Goal: Task Accomplishment & Management: Manage account settings

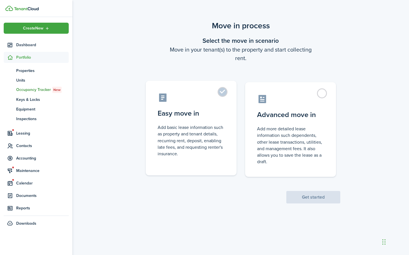
click at [218, 93] on label "Easy move in Add basic lease information such as property and tenant details, r…" at bounding box center [191, 128] width 91 height 95
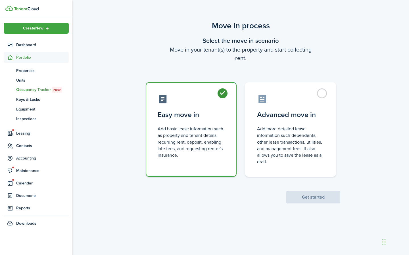
radio input "true"
click at [309, 196] on button "Get started" at bounding box center [313, 197] width 54 height 12
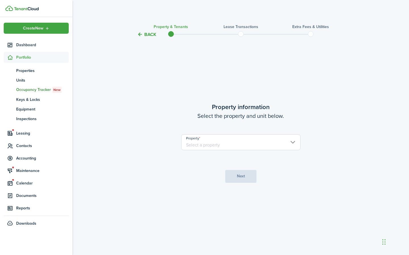
click at [225, 144] on input "Property" at bounding box center [240, 143] width 119 height 16
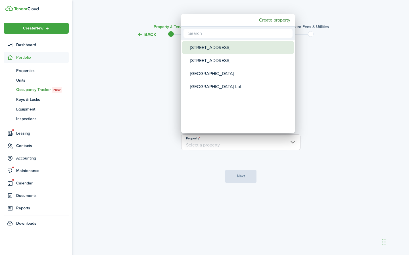
click at [194, 49] on div "[STREET_ADDRESS]" at bounding box center [240, 47] width 100 height 13
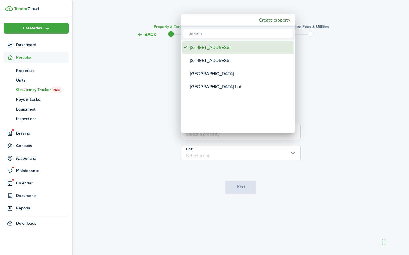
type input "[STREET_ADDRESS]"
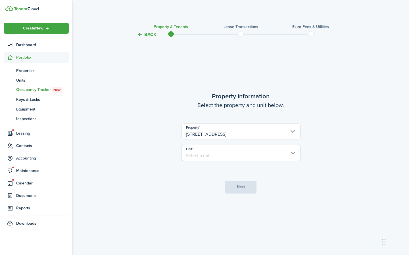
click at [179, 153] on lease-wizard-property "Property information Select the property and unit below. Property [STREET_ADDRE…" at bounding box center [240, 129] width 238 height 75
click at [192, 154] on input "Unit" at bounding box center [240, 153] width 119 height 16
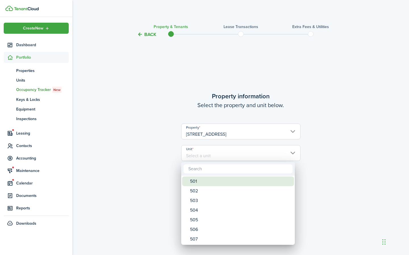
click at [196, 183] on div "501" at bounding box center [240, 182] width 100 height 10
type input "501"
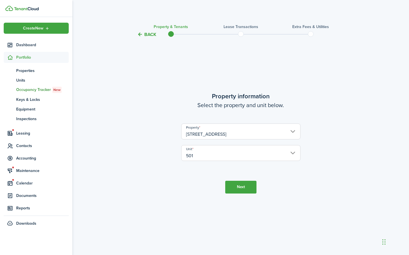
click at [240, 184] on button "Next" at bounding box center [240, 187] width 31 height 13
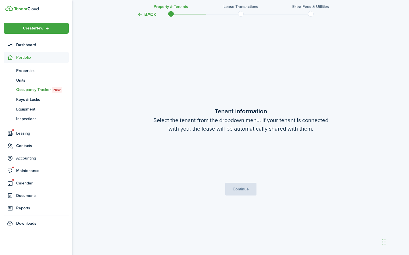
scroll to position [217, 0]
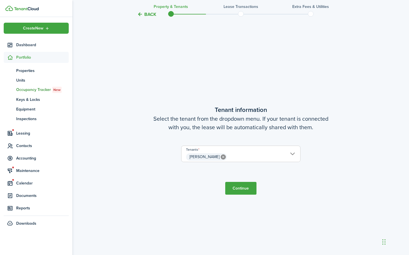
click at [241, 186] on button "Continue" at bounding box center [240, 188] width 31 height 13
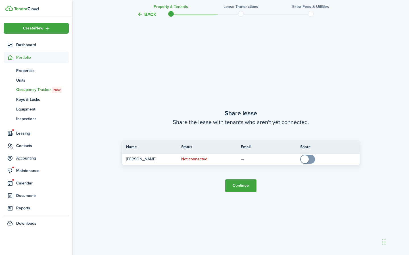
scroll to position [473, 0]
click at [240, 184] on button "Continue" at bounding box center [240, 185] width 31 height 13
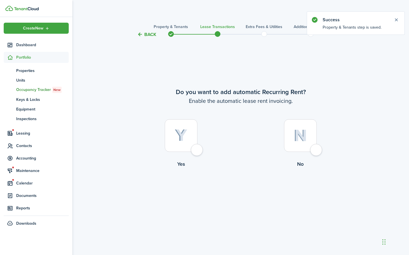
click at [196, 150] on div at bounding box center [181, 135] width 33 height 33
radio input "true"
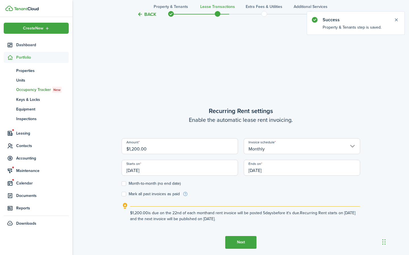
scroll to position [217, 0]
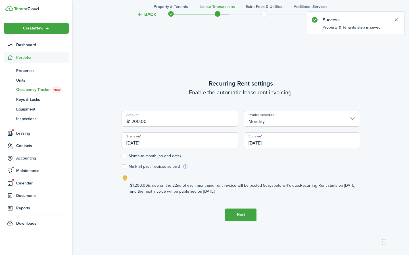
click at [189, 146] on input "[DATE]" at bounding box center [179, 141] width 116 height 16
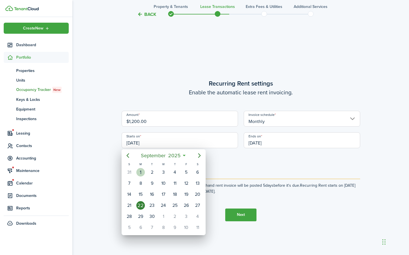
click at [138, 171] on div "1" at bounding box center [140, 172] width 9 height 9
type input "[DATE]"
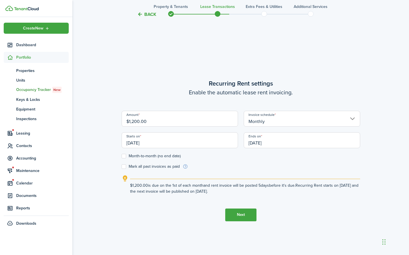
click at [279, 143] on input "[DATE]" at bounding box center [301, 141] width 116 height 16
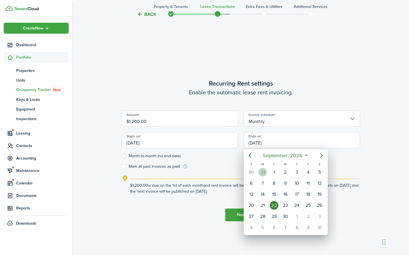
click at [265, 171] on div "31" at bounding box center [262, 172] width 9 height 9
type input "[DATE]"
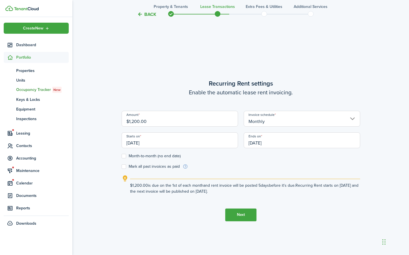
click at [124, 166] on label "Mark all past invoices as paid" at bounding box center [150, 167] width 58 height 5
click at [121, 167] on input "Mark all past invoices as paid" at bounding box center [121, 167] width 0 height 0
click at [123, 166] on label "Mark all past invoices as paid" at bounding box center [150, 167] width 58 height 5
click at [121, 167] on input "Mark all past invoices as paid" at bounding box center [121, 167] width 0 height 0
checkbox input "false"
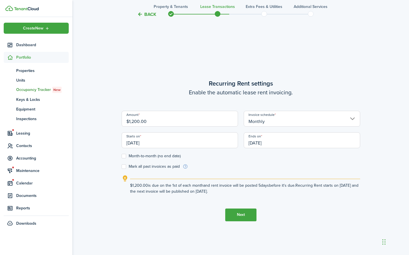
click at [244, 215] on button "Next" at bounding box center [240, 215] width 31 height 13
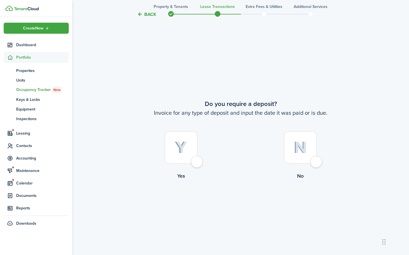
scroll to position [473, 0]
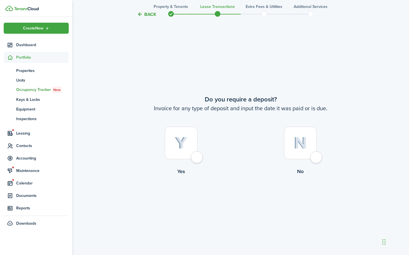
click at [316, 158] on div at bounding box center [300, 143] width 33 height 33
radio input "true"
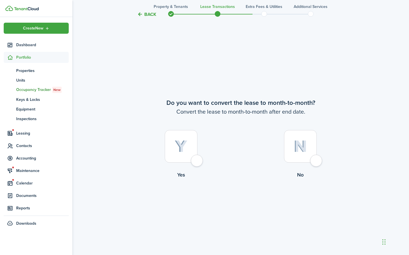
scroll to position [728, 0]
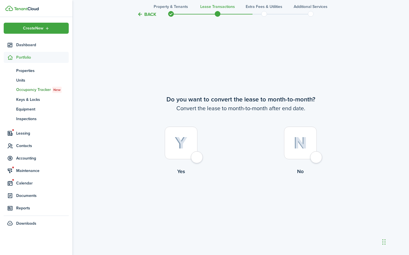
click at [314, 157] on div at bounding box center [300, 143] width 33 height 33
radio input "true"
click at [234, 199] on button "Continue" at bounding box center [240, 199] width 31 height 13
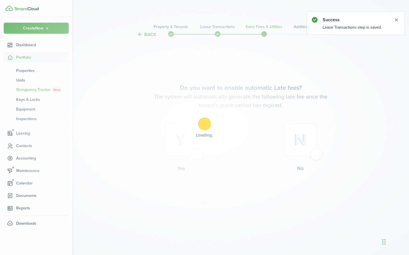
scroll to position [0, 0]
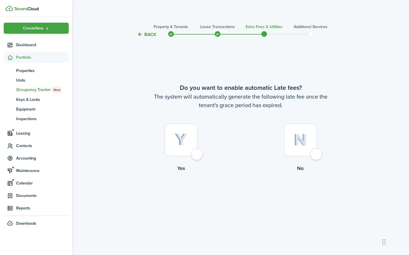
click at [197, 153] on div at bounding box center [181, 140] width 33 height 33
radio input "true"
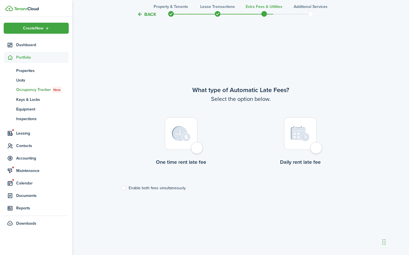
scroll to position [217, 0]
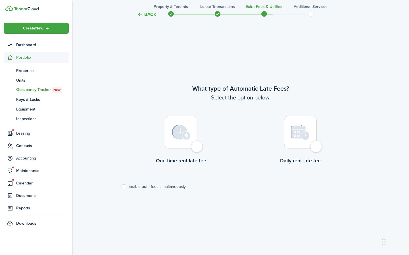
click at [196, 148] on div at bounding box center [181, 132] width 33 height 33
radio input "true"
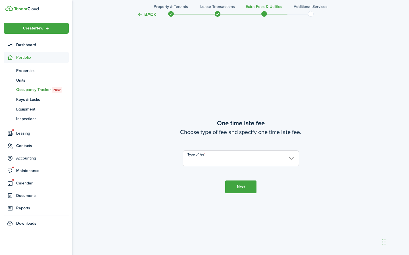
scroll to position [473, 0]
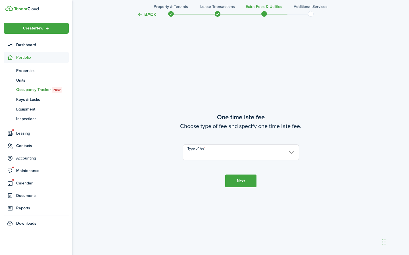
click at [195, 150] on input "Type of fee" at bounding box center [240, 153] width 116 height 16
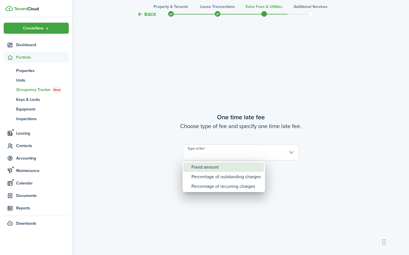
click at [202, 170] on div "Fixed amount" at bounding box center [225, 168] width 69 height 10
type input "Fixed amount"
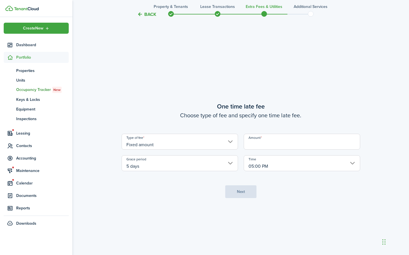
click at [262, 141] on input "Amount" at bounding box center [301, 142] width 116 height 16
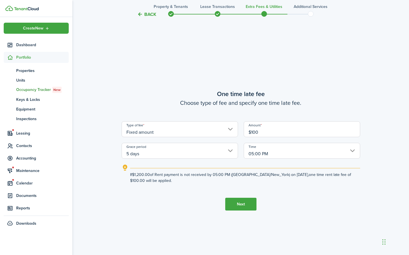
type input "$100.00"
click at [239, 203] on button "Next" at bounding box center [240, 204] width 31 height 13
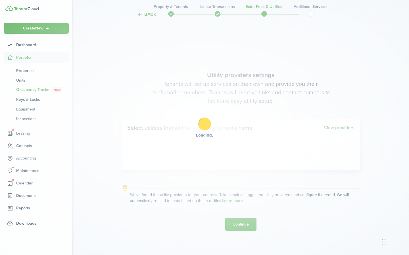
scroll to position [728, 0]
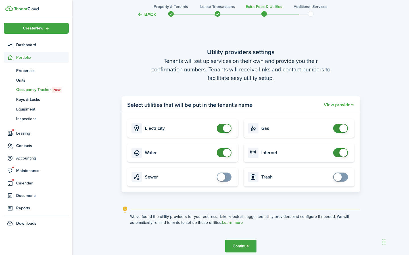
checkbox input "false"
click at [222, 130] on span at bounding box center [224, 128] width 6 height 9
click at [242, 249] on button "Continue" at bounding box center [240, 246] width 31 height 13
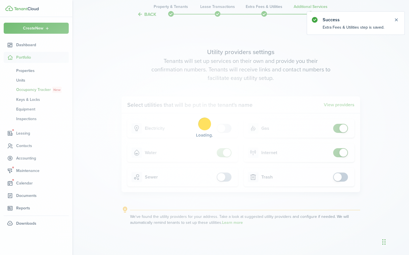
scroll to position [0, 0]
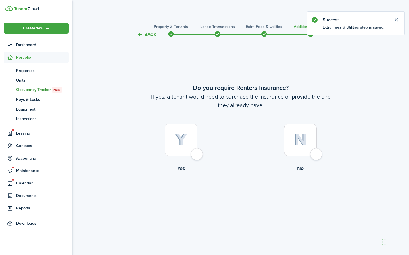
click at [316, 152] on div at bounding box center [300, 140] width 33 height 33
radio input "true"
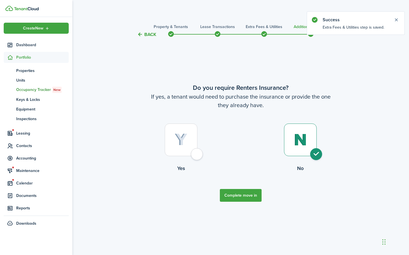
click at [241, 193] on button "Complete move in" at bounding box center [241, 195] width 42 height 13
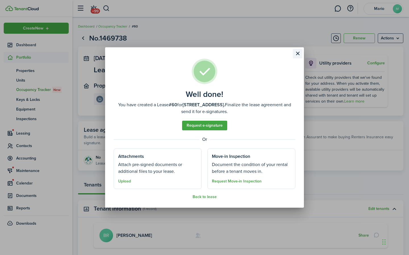
click at [296, 54] on button "Close modal" at bounding box center [298, 54] width 10 height 10
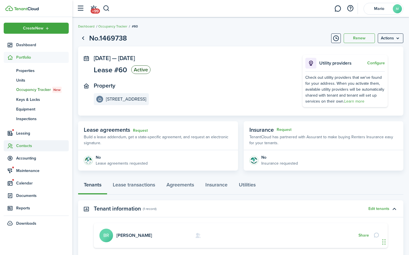
click at [23, 145] on span "Contacts" at bounding box center [42, 146] width 53 height 6
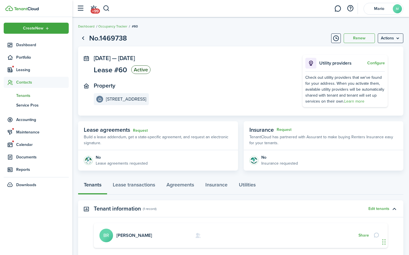
click at [22, 91] on link "tn Tenants" at bounding box center [36, 96] width 65 height 10
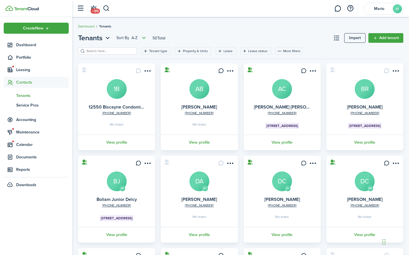
click at [105, 50] on input "search" at bounding box center [110, 51] width 50 height 5
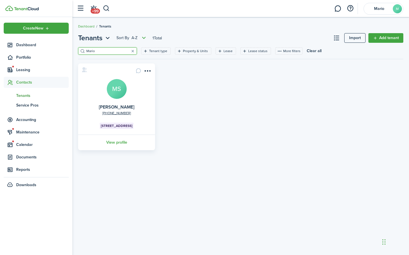
type input "Mario"
drag, startPoint x: 105, startPoint y: 50, endPoint x: 117, endPoint y: 143, distance: 94.1
click at [117, 143] on link "View profile" at bounding box center [116, 143] width 79 height 16
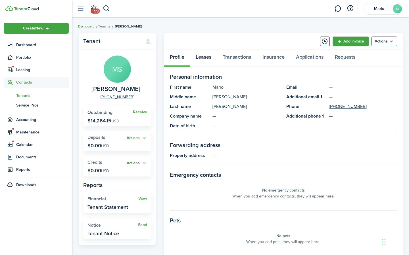
click at [200, 58] on link "Leases" at bounding box center [203, 58] width 27 height 17
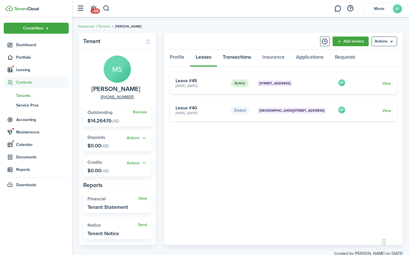
click at [235, 58] on link "Transactions" at bounding box center [237, 58] width 40 height 17
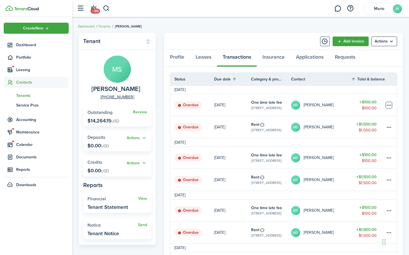
click at [389, 104] on table-menu-btn-icon at bounding box center [388, 105] width 7 height 7
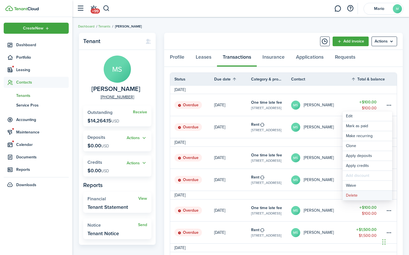
click at [356, 196] on button "Delete" at bounding box center [367, 196] width 50 height 10
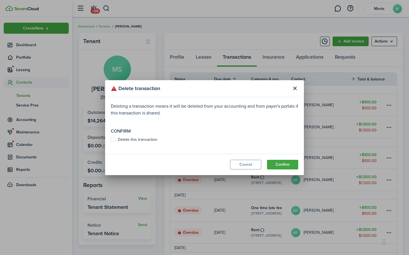
click at [114, 142] on label "Delete this transaction" at bounding box center [134, 140] width 47 height 5
click at [111, 140] on input "Delete this transaction" at bounding box center [110, 140] width 0 height 0
checkbox input "true"
click at [275, 163] on button "Confirm" at bounding box center [282, 165] width 31 height 10
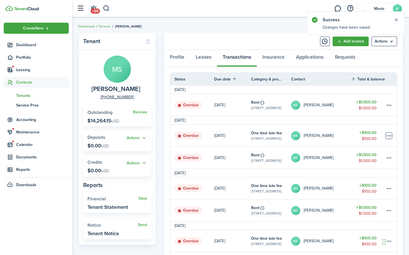
click at [389, 135] on table-menu-btn-icon at bounding box center [388, 136] width 7 height 7
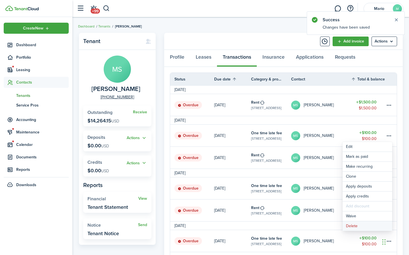
click at [352, 227] on button "Delete" at bounding box center [367, 227] width 50 height 10
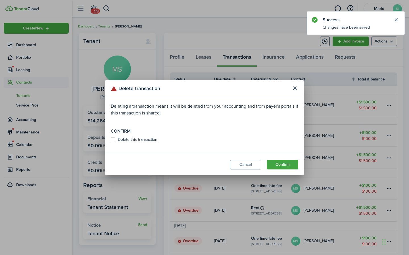
click at [134, 138] on label "Delete this transaction" at bounding box center [134, 140] width 47 height 5
click at [111, 140] on input "Delete this transaction" at bounding box center [110, 140] width 0 height 0
checkbox input "true"
click at [282, 164] on button "Confirm" at bounding box center [282, 165] width 31 height 10
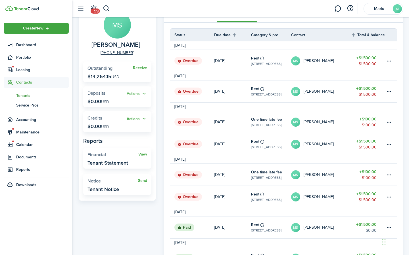
scroll to position [42, 0]
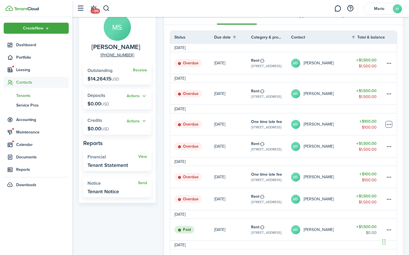
click at [389, 123] on table-menu-btn-icon at bounding box center [388, 124] width 7 height 7
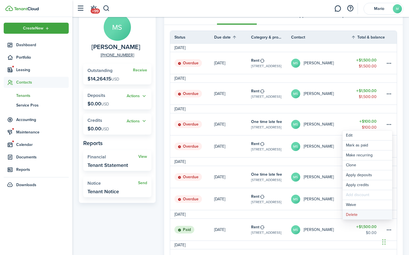
click at [350, 215] on button "Delete" at bounding box center [367, 215] width 50 height 10
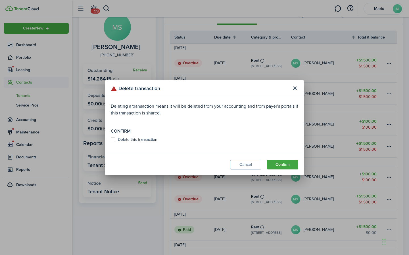
click at [127, 142] on label "Delete this transaction" at bounding box center [134, 140] width 47 height 5
click at [111, 140] on input "Delete this transaction" at bounding box center [110, 140] width 0 height 0
checkbox input "true"
click at [274, 164] on button "Confirm" at bounding box center [282, 165] width 31 height 10
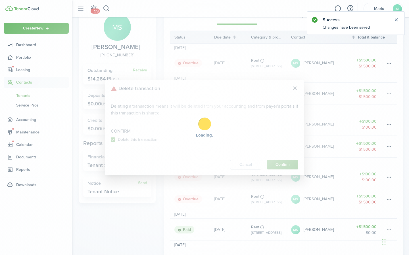
scroll to position [16, 0]
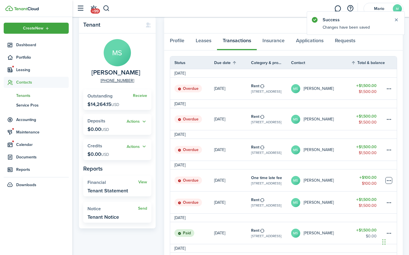
click at [391, 180] on table-menu-btn-icon at bounding box center [388, 180] width 7 height 7
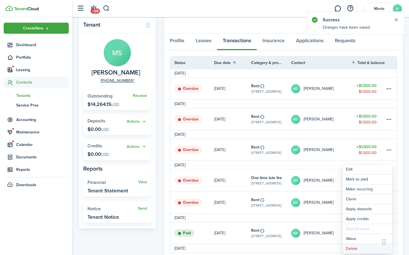
click at [350, 248] on button "Delete" at bounding box center [367, 249] width 50 height 10
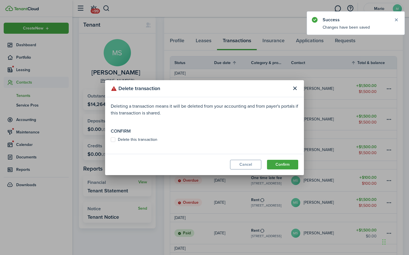
click at [152, 138] on label "Delete this transaction" at bounding box center [134, 140] width 47 height 5
click at [111, 140] on input "Delete this transaction" at bounding box center [110, 140] width 0 height 0
checkbox input "true"
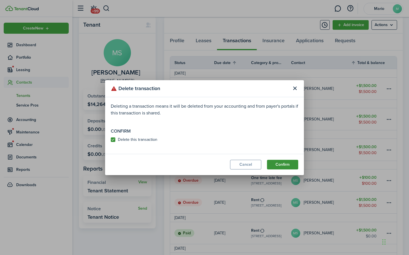
click at [277, 164] on button "Confirm" at bounding box center [282, 165] width 31 height 10
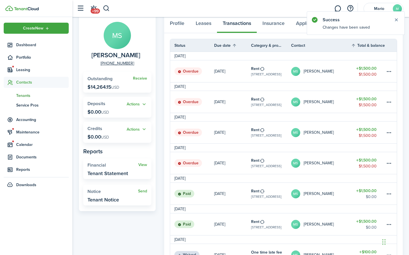
scroll to position [34, 0]
click at [396, 18] on button "Close notify" at bounding box center [396, 20] width 8 height 8
click at [206, 26] on link "Leases" at bounding box center [203, 24] width 27 height 17
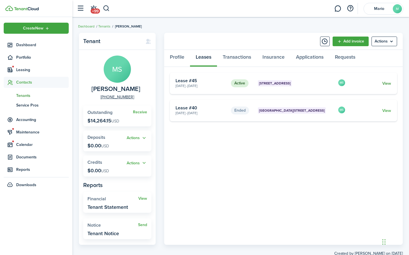
click at [385, 85] on link "View" at bounding box center [386, 84] width 9 height 6
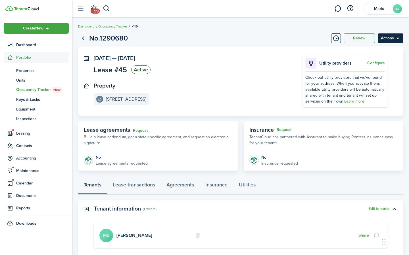
click at [398, 39] on menu-btn "Actions" at bounding box center [390, 38] width 26 height 10
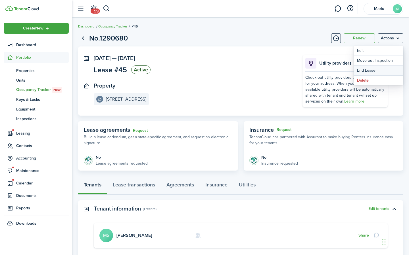
click at [370, 70] on link "End Lease" at bounding box center [378, 71] width 50 height 10
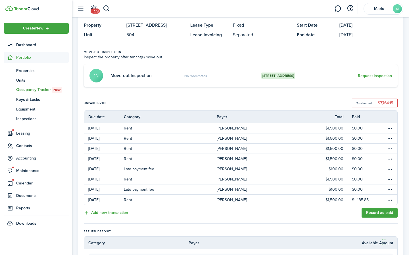
scroll to position [45, 0]
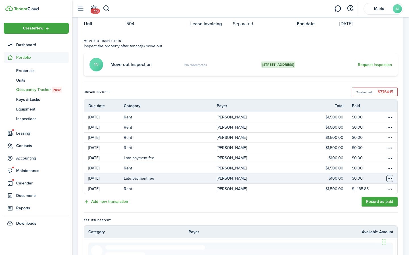
click at [390, 178] on table-menu-btn-icon "Open menu" at bounding box center [389, 178] width 7 height 7
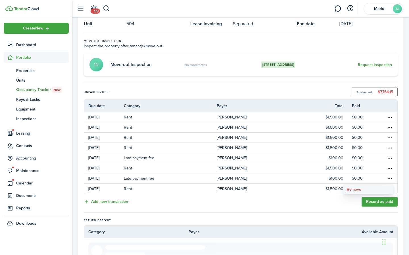
click at [363, 190] on button "Remove" at bounding box center [368, 190] width 50 height 10
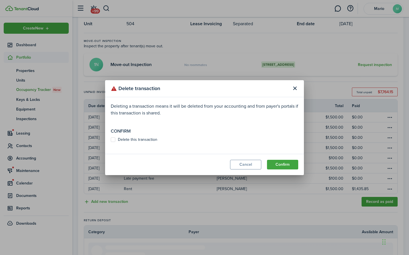
click at [132, 139] on label "Delete this transaction" at bounding box center [134, 140] width 47 height 5
click at [111, 140] on input "Delete this transaction" at bounding box center [110, 140] width 0 height 0
checkbox input "true"
click at [275, 162] on button "Confirm" at bounding box center [282, 165] width 31 height 10
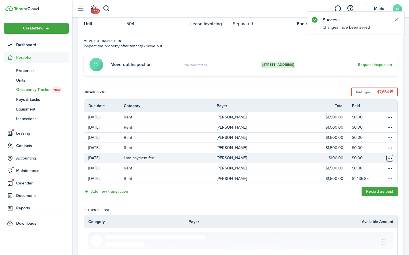
click at [392, 158] on table-menu-btn-icon "Open menu" at bounding box center [389, 158] width 7 height 7
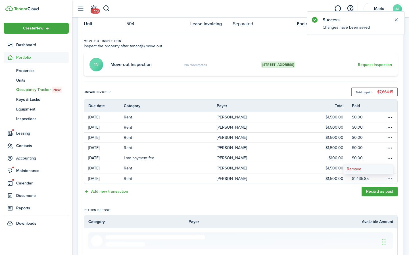
click at [355, 170] on button "Remove" at bounding box center [368, 170] width 50 height 10
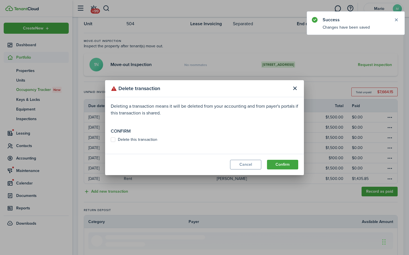
click at [127, 142] on label "Delete this transaction" at bounding box center [134, 140] width 47 height 5
click at [111, 140] on input "Delete this transaction" at bounding box center [110, 140] width 0 height 0
checkbox input "true"
click at [278, 165] on button "Confirm" at bounding box center [282, 165] width 31 height 10
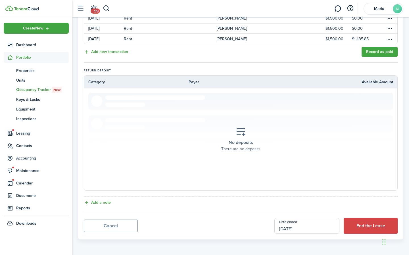
scroll to position [175, 0]
click at [301, 226] on input "[DATE]" at bounding box center [306, 226] width 65 height 16
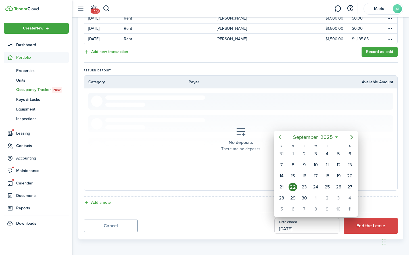
click at [283, 140] on icon "Previous page" at bounding box center [279, 137] width 7 height 7
click at [328, 156] on div "31" at bounding box center [327, 154] width 9 height 9
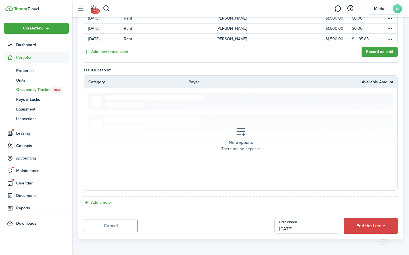
click at [306, 230] on input "[DATE]" at bounding box center [306, 226] width 65 height 16
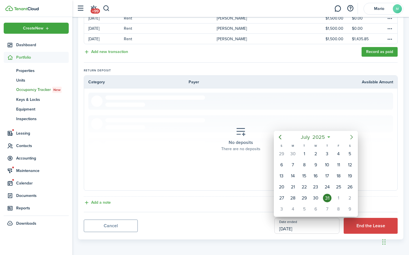
click at [349, 138] on icon "Next page" at bounding box center [351, 137] width 7 height 7
click at [279, 209] on div "31" at bounding box center [281, 209] width 9 height 9
type input "[DATE]"
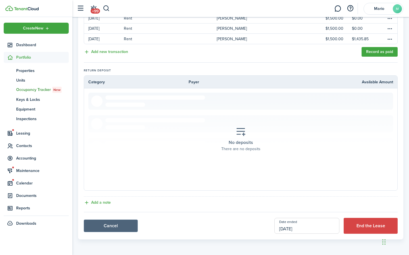
click at [106, 223] on link "Cancel" at bounding box center [111, 226] width 54 height 12
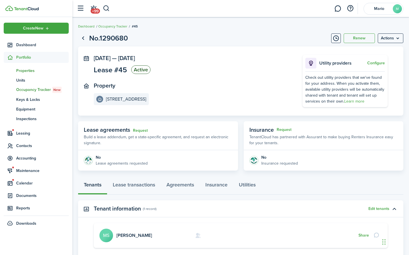
click at [24, 70] on span "Properties" at bounding box center [42, 71] width 53 height 6
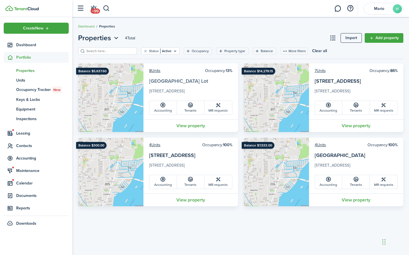
click at [164, 83] on link "[GEOGRAPHIC_DATA] Lot" at bounding box center [178, 80] width 59 height 7
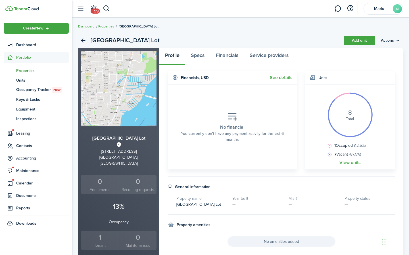
click at [24, 68] on span "Properties" at bounding box center [42, 71] width 53 height 6
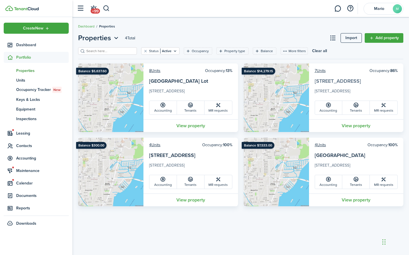
click at [323, 81] on link "[STREET_ADDRESS]" at bounding box center [337, 80] width 46 height 7
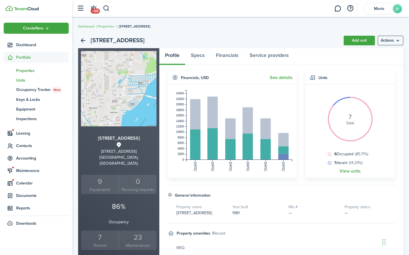
click at [21, 81] on span "Units" at bounding box center [42, 80] width 53 height 6
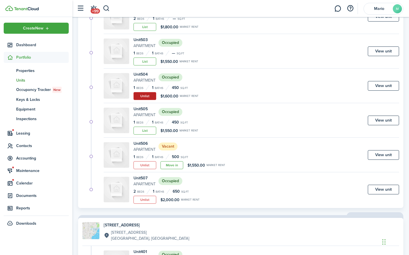
scroll to position [451, 0]
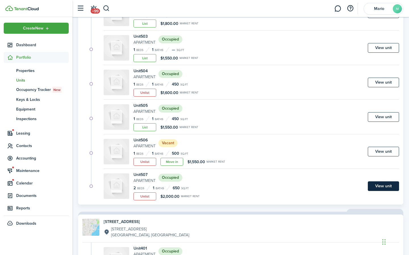
click at [381, 185] on link "View unit" at bounding box center [383, 187] width 31 height 10
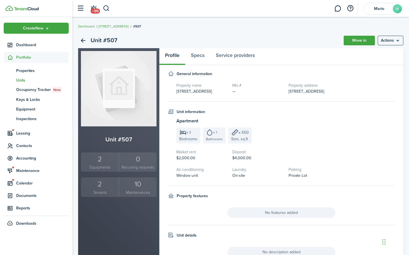
click at [101, 185] on div "2" at bounding box center [99, 184] width 35 height 11
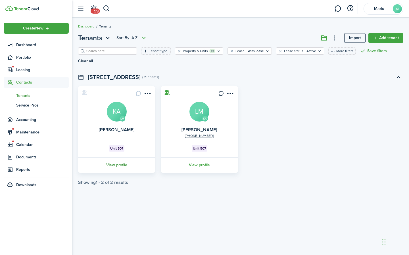
click at [113, 167] on link "View profile" at bounding box center [116, 166] width 79 height 16
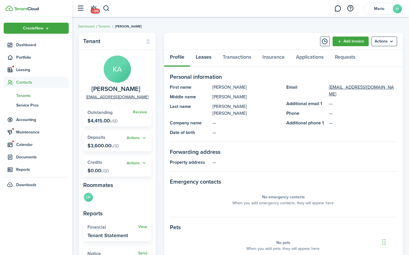
click at [207, 57] on link "Leases" at bounding box center [203, 58] width 27 height 17
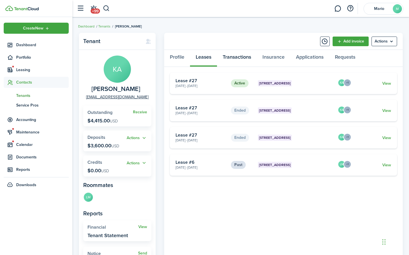
click at [234, 56] on link "Transactions" at bounding box center [237, 58] width 40 height 17
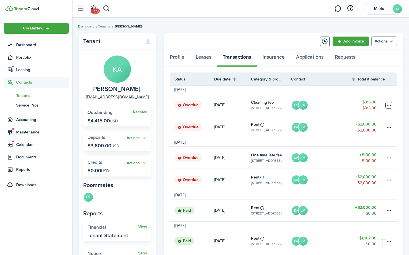
click at [390, 104] on table-menu-btn-icon at bounding box center [388, 105] width 7 height 7
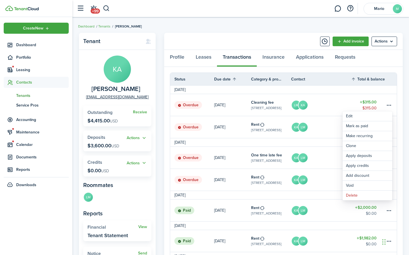
click at [382, 56] on div "Profile Leases Transactions Insurance Applications Requests" at bounding box center [283, 58] width 238 height 17
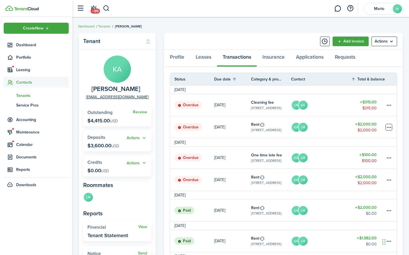
click at [391, 125] on table-menu-btn-icon at bounding box center [388, 127] width 7 height 7
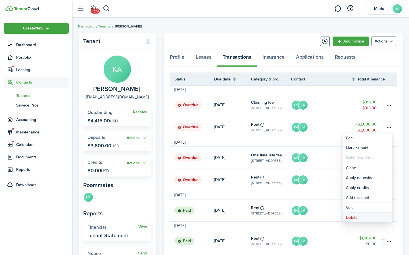
click at [351, 218] on button "Delete" at bounding box center [367, 218] width 50 height 10
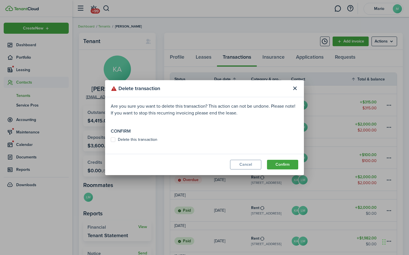
click at [138, 139] on label "Delete this transaction" at bounding box center [134, 140] width 47 height 5
click at [111, 140] on input "Delete this transaction" at bounding box center [110, 140] width 0 height 0
checkbox input "true"
click at [272, 163] on button "Confirm" at bounding box center [282, 165] width 31 height 10
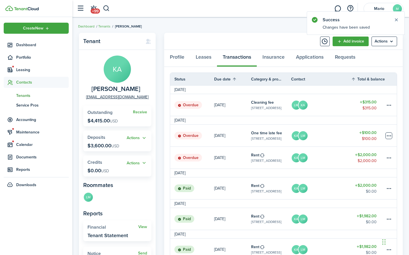
click at [388, 137] on table-menu-btn-icon at bounding box center [388, 136] width 7 height 7
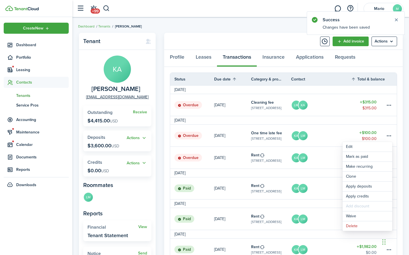
click at [338, 103] on link "LM KA" at bounding box center [321, 105] width 60 height 22
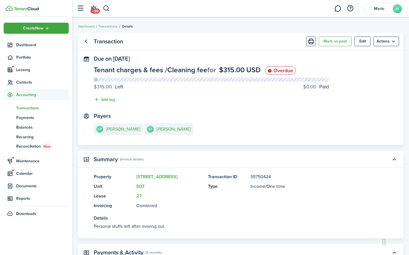
click at [27, 110] on span "Transactions" at bounding box center [42, 108] width 53 height 6
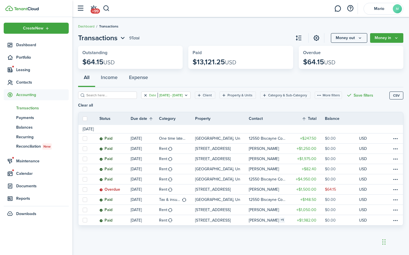
click at [146, 95] on button "Clear filter" at bounding box center [145, 95] width 5 height 5
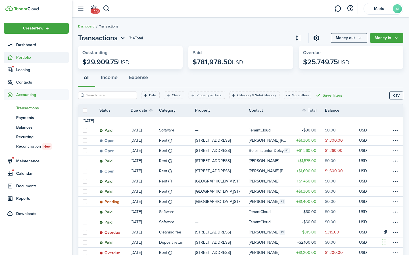
click at [20, 59] on span "Portfolio" at bounding box center [42, 57] width 53 height 6
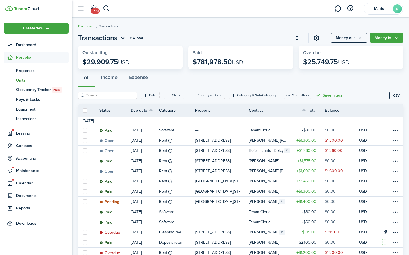
click at [21, 81] on span "Units" at bounding box center [42, 80] width 53 height 6
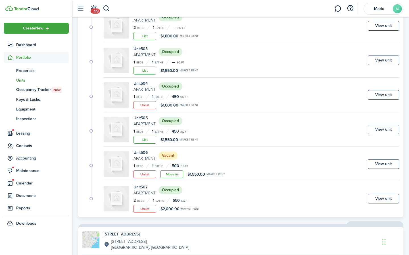
scroll to position [439, 0]
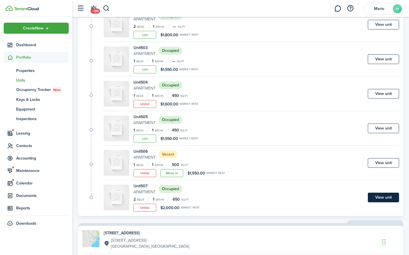
click at [387, 196] on link "View unit" at bounding box center [383, 198] width 31 height 10
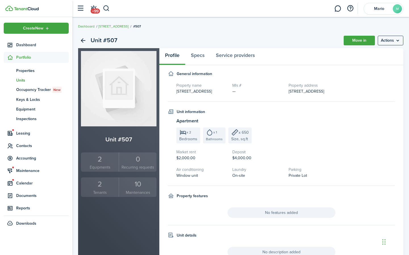
click at [102, 186] on div "2" at bounding box center [99, 184] width 35 height 11
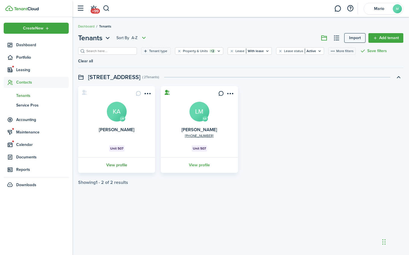
click at [117, 165] on link "View profile" at bounding box center [116, 166] width 79 height 16
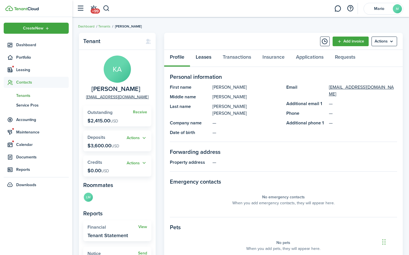
click at [207, 57] on link "Leases" at bounding box center [203, 58] width 27 height 17
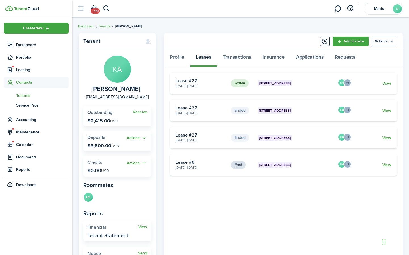
click at [390, 82] on link "View" at bounding box center [386, 84] width 9 height 6
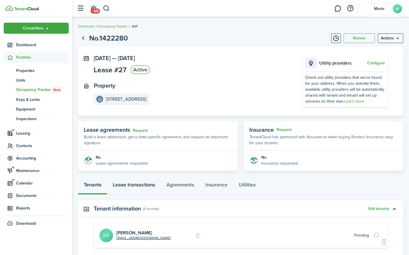
click at [140, 186] on link "Lease transactions" at bounding box center [134, 186] width 54 height 17
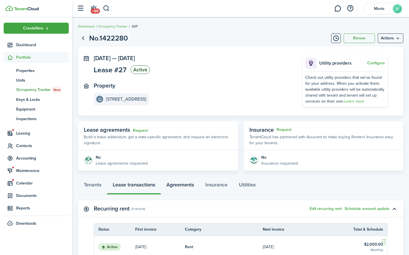
click at [177, 186] on link "Agreements" at bounding box center [180, 186] width 39 height 17
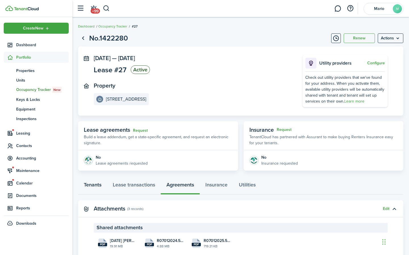
click at [98, 185] on link "Tenants" at bounding box center [92, 186] width 29 height 17
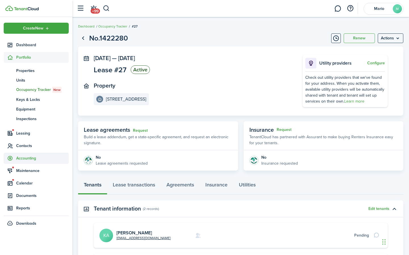
click at [28, 158] on span "Accounting" at bounding box center [42, 159] width 53 height 6
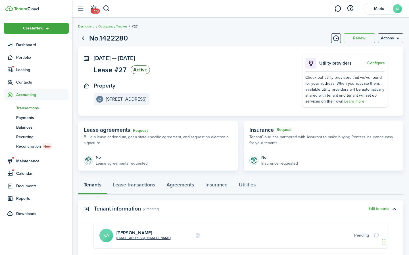
click at [26, 105] on span "Transactions" at bounding box center [42, 108] width 53 height 6
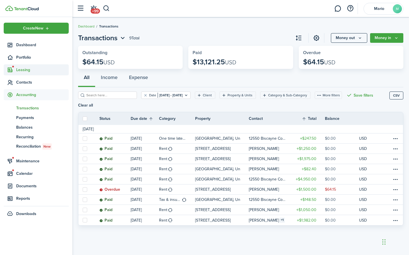
click at [25, 72] on span "Leasing" at bounding box center [42, 70] width 53 height 6
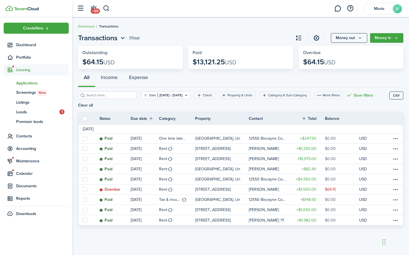
click at [24, 83] on span "Applications" at bounding box center [42, 83] width 53 height 6
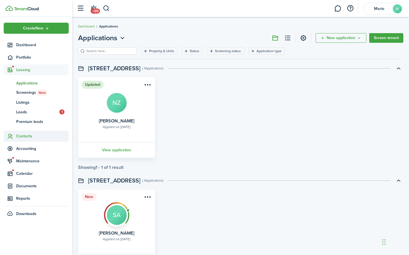
click at [24, 138] on span "Contacts" at bounding box center [42, 136] width 53 height 6
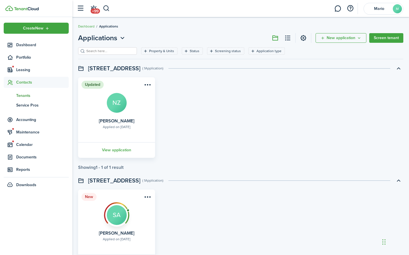
click at [23, 95] on span "Tenants" at bounding box center [42, 96] width 53 height 6
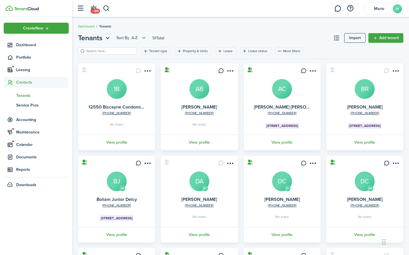
click at [116, 51] on input "search" at bounding box center [110, 51] width 50 height 5
type input "mario"
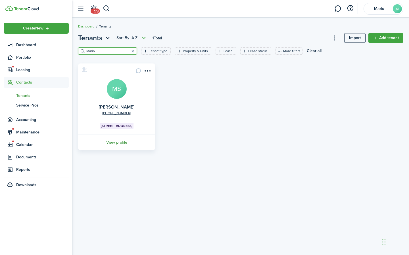
drag, startPoint x: 116, startPoint y: 51, endPoint x: 121, endPoint y: 145, distance: 94.6
click at [121, 145] on link "View profile" at bounding box center [116, 143] width 79 height 16
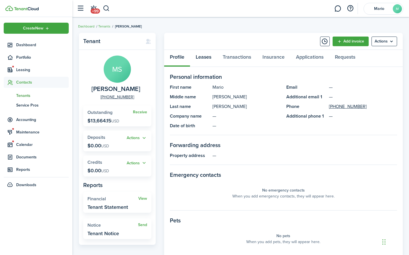
click at [204, 61] on link "Leases" at bounding box center [203, 58] width 27 height 17
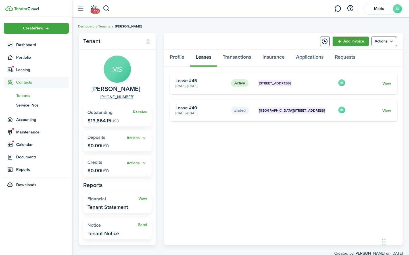
click at [386, 81] on link "View" at bounding box center [386, 84] width 9 height 6
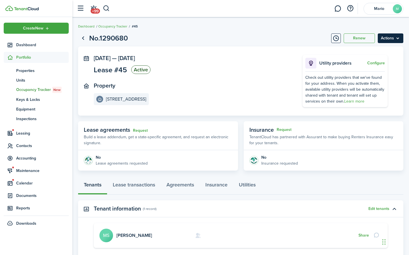
click at [397, 39] on menu-btn "Actions" at bounding box center [390, 38] width 26 height 10
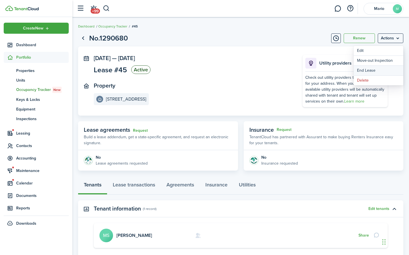
click at [367, 70] on link "End Lease" at bounding box center [378, 71] width 50 height 10
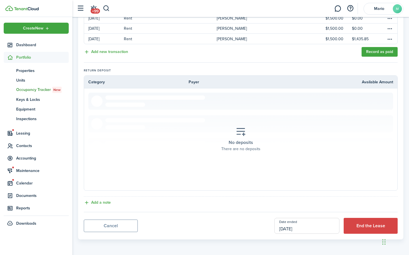
scroll to position [175, 0]
click at [299, 229] on input "[DATE]" at bounding box center [306, 226] width 65 height 16
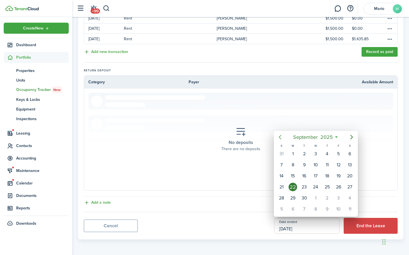
click at [279, 137] on icon "Previous page" at bounding box center [280, 137] width 3 height 5
click at [281, 209] on div "31" at bounding box center [281, 209] width 9 height 9
type input "[DATE]"
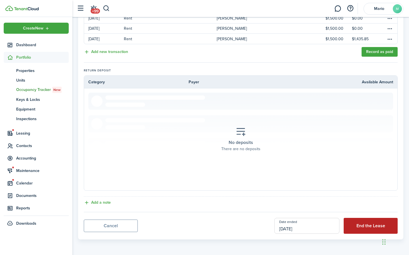
click at [362, 225] on button "End the Lease" at bounding box center [370, 226] width 54 height 16
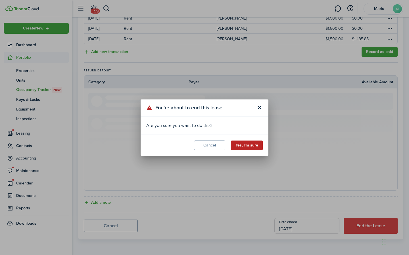
click at [237, 143] on button "Yes, I'm sure" at bounding box center [247, 146] width 32 height 10
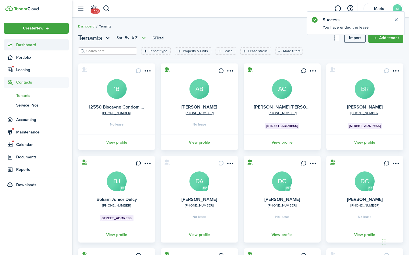
click at [24, 48] on span "Dashboard" at bounding box center [42, 45] width 53 height 6
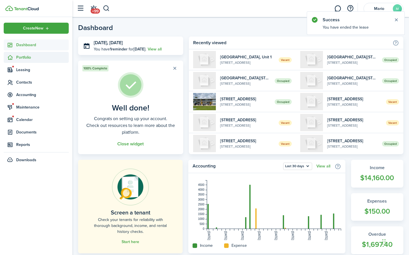
click at [24, 56] on span "Portfolio" at bounding box center [42, 57] width 53 height 6
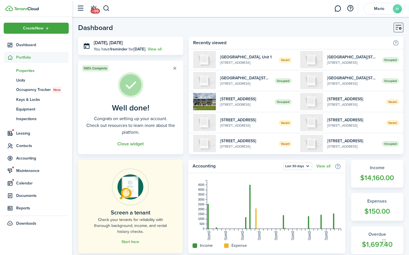
click at [21, 72] on span "Properties" at bounding box center [42, 71] width 53 height 6
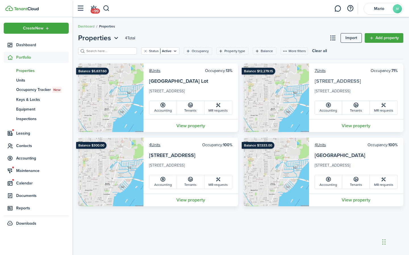
click at [336, 80] on link "[STREET_ADDRESS]" at bounding box center [337, 80] width 46 height 7
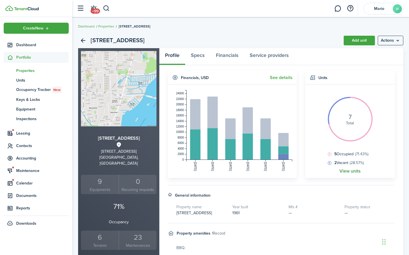
click at [347, 170] on link "View units" at bounding box center [349, 171] width 21 height 5
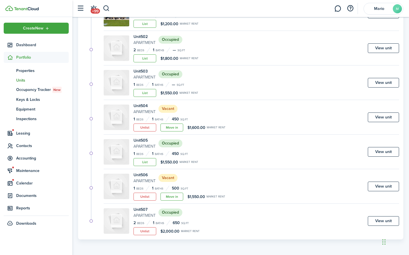
scroll to position [100, 0]
click at [386, 221] on link "View unit" at bounding box center [383, 222] width 31 height 10
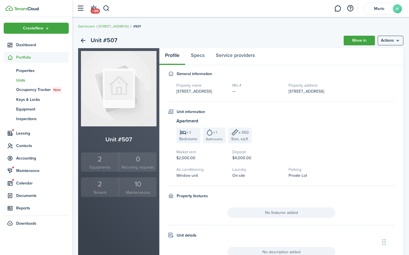
click at [104, 186] on div "2" at bounding box center [99, 184] width 35 height 11
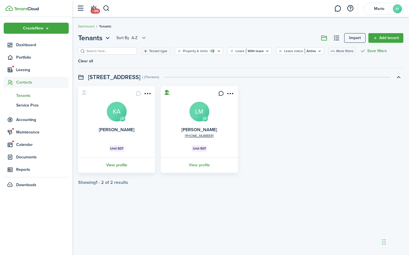
click at [116, 164] on link "View profile" at bounding box center [116, 166] width 79 height 16
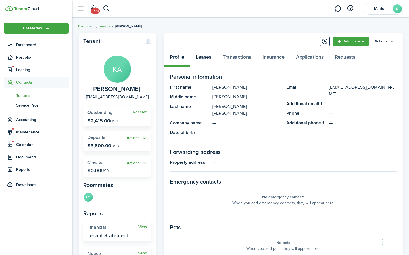
click at [201, 59] on link "Leases" at bounding box center [203, 58] width 27 height 17
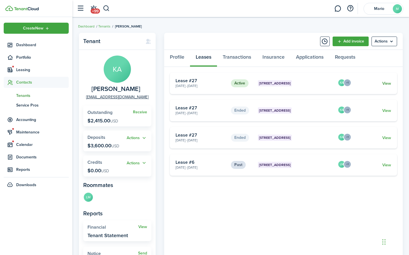
click at [383, 82] on link "View" at bounding box center [386, 84] width 9 height 6
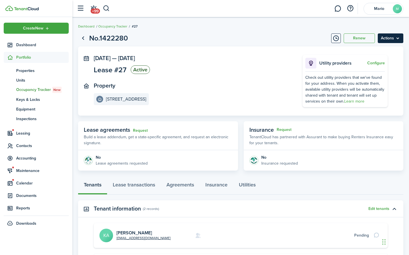
click at [397, 39] on menu-btn "Actions" at bounding box center [390, 38] width 26 height 10
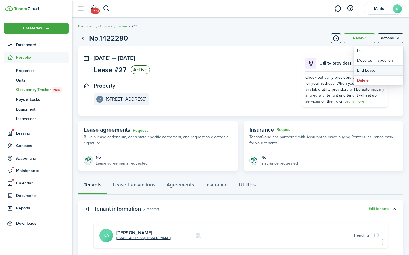
click at [371, 71] on link "End Lease" at bounding box center [378, 71] width 50 height 10
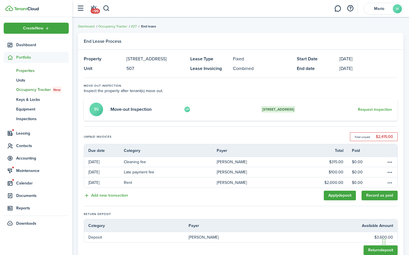
click at [23, 70] on span "Properties" at bounding box center [42, 71] width 53 height 6
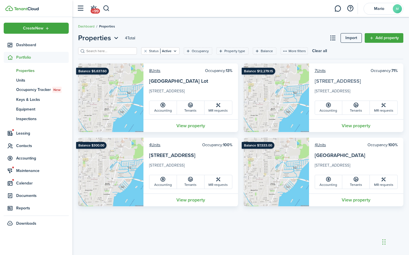
click at [323, 81] on link "[STREET_ADDRESS]" at bounding box center [337, 80] width 46 height 7
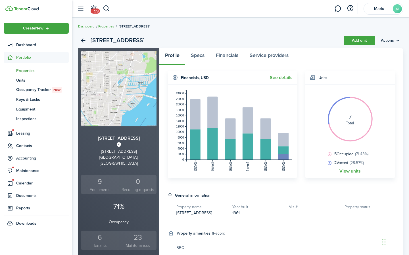
click at [99, 232] on div "6" at bounding box center [99, 237] width 35 height 11
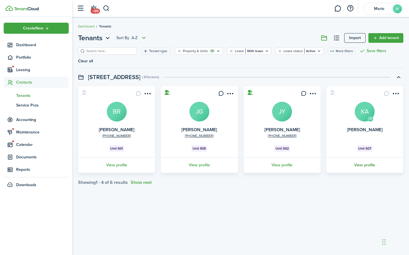
click at [358, 165] on link "View profile" at bounding box center [364, 166] width 79 height 16
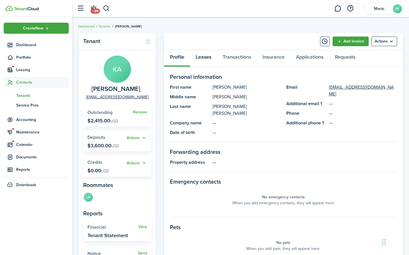
click at [203, 57] on link "Leases" at bounding box center [203, 58] width 27 height 17
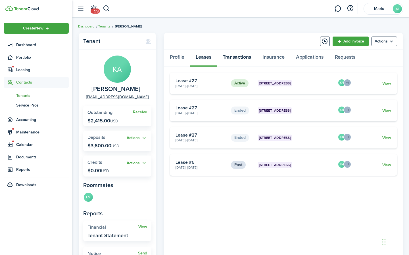
click at [237, 58] on link "Transactions" at bounding box center [237, 58] width 40 height 17
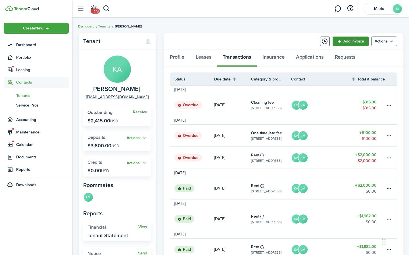
click at [354, 41] on link "Add invoice" at bounding box center [350, 42] width 36 height 10
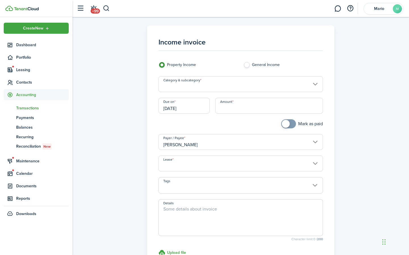
click at [192, 109] on input "[DATE]" at bounding box center [183, 106] width 51 height 16
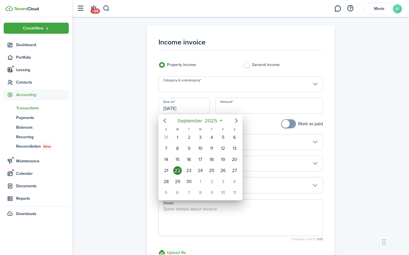
click at [243, 107] on div at bounding box center [204, 128] width 499 height 346
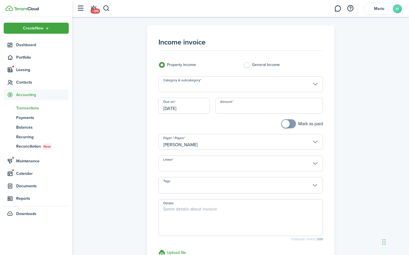
click at [215, 85] on input "Category & subcategory" at bounding box center [240, 84] width 165 height 16
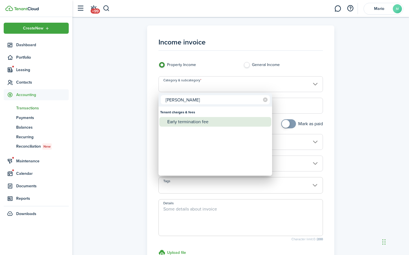
type input "[PERSON_NAME]"
click at [203, 119] on div "Early termination fee" at bounding box center [217, 122] width 100 height 10
type input "Tenant charges & fees / Early termination fee"
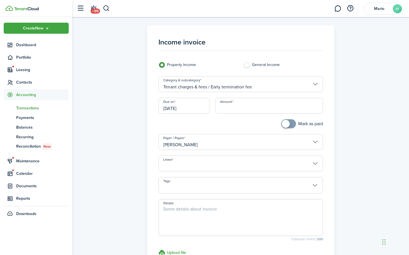
click at [222, 110] on input "Amount" at bounding box center [269, 106] width 108 height 16
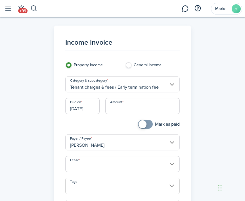
click at [81, 108] on input "[DATE]" at bounding box center [82, 106] width 34 height 16
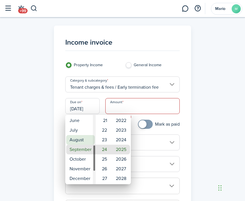
click at [72, 141] on mbsc-wheel-item "August" at bounding box center [80, 140] width 29 height 10
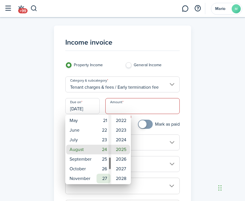
click at [103, 177] on mbsc-wheel-item "27" at bounding box center [103, 178] width 14 height 10
type input "[DATE]"
click at [127, 108] on div at bounding box center [123, 100] width 336 height 291
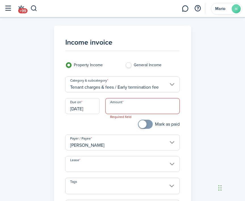
click at [127, 104] on input "Amount" at bounding box center [142, 106] width 74 height 16
drag, startPoint x: 131, startPoint y: 108, endPoint x: 91, endPoint y: 106, distance: 39.5
click at [91, 106] on div "Due on [DATE] Amount $3,600.00" at bounding box center [122, 109] width 120 height 22
type input "$2,000.00"
click at [88, 127] on div at bounding box center [92, 126] width 60 height 15
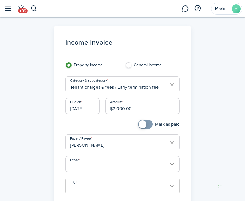
click at [88, 127] on div at bounding box center [92, 126] width 60 height 15
click at [215, 66] on div "Income invoice Property Income General Income Category & subcategory Tenant cha…" at bounding box center [122, 161] width 245 height 271
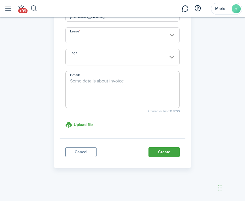
scroll to position [128, 0]
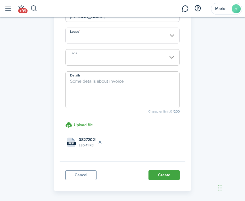
click at [128, 37] on input "Lease" at bounding box center [122, 36] width 114 height 16
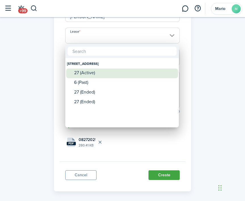
click at [91, 77] on div "27 (Active)" at bounding box center [124, 72] width 100 height 9
type input "[STREET_ADDRESS]. Lease #27 (Active)"
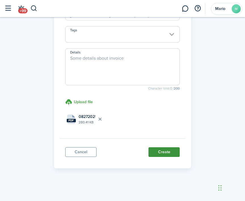
scroll to position [151, 0]
click at [170, 153] on button "Create" at bounding box center [163, 152] width 31 height 10
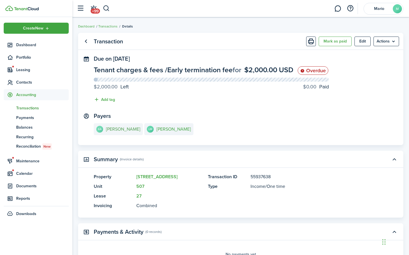
click at [118, 129] on e-details-info-title "[PERSON_NAME]" at bounding box center [123, 129] width 34 height 5
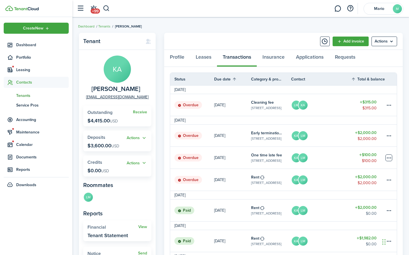
click at [390, 159] on table-menu-btn-icon at bounding box center [388, 158] width 7 height 7
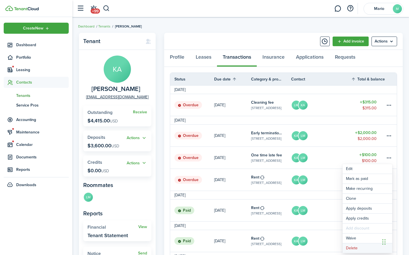
click at [346, 248] on button "Delete" at bounding box center [367, 249] width 50 height 10
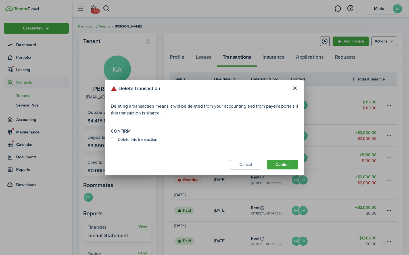
click at [122, 142] on label "Delete this transaction" at bounding box center [134, 140] width 47 height 5
click at [111, 140] on input "Delete this transaction" at bounding box center [110, 140] width 0 height 0
checkbox input "true"
click at [285, 163] on button "Confirm" at bounding box center [282, 165] width 31 height 10
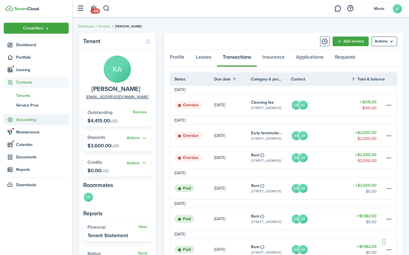
click at [24, 117] on span "Accounting" at bounding box center [42, 120] width 53 height 6
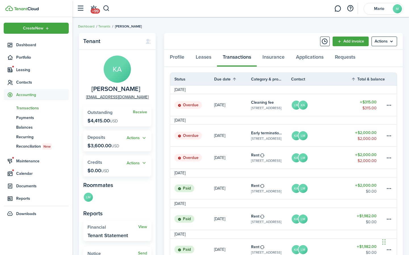
click at [24, 108] on span "Transactions" at bounding box center [42, 108] width 53 height 6
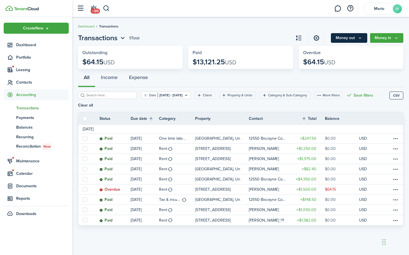
click at [361, 40] on icon "Money out" at bounding box center [359, 38] width 5 height 5
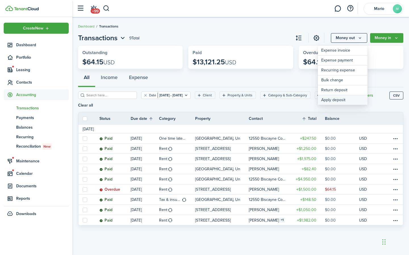
click at [342, 99] on link "Apply deposit" at bounding box center [343, 100] width 50 height 10
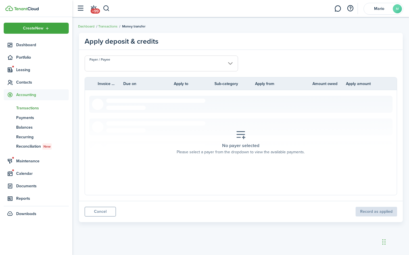
click at [223, 64] on input "Payer / Payee" at bounding box center [161, 64] width 153 height 16
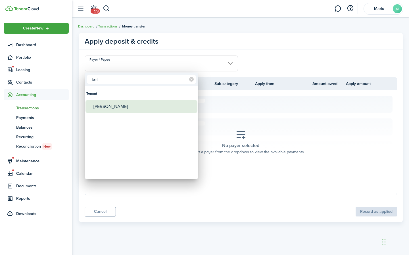
type input "kel"
click at [106, 105] on div "[PERSON_NAME]" at bounding box center [143, 106] width 100 height 13
type input "[PERSON_NAME]"
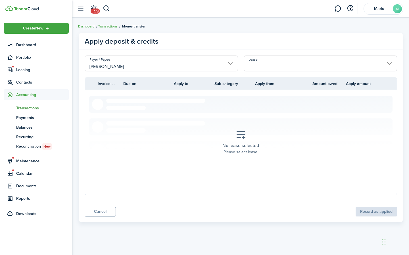
click at [287, 66] on input "Lease" at bounding box center [319, 64] width 153 height 16
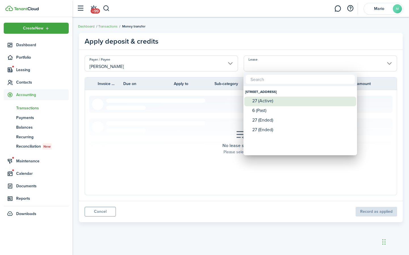
click at [273, 102] on div "27 (Active)" at bounding box center [302, 100] width 100 height 5
type input "[STREET_ADDRESS]. Lease #27 (Active)"
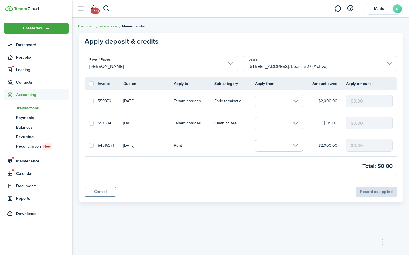
click at [293, 102] on input "text" at bounding box center [279, 101] width 48 height 12
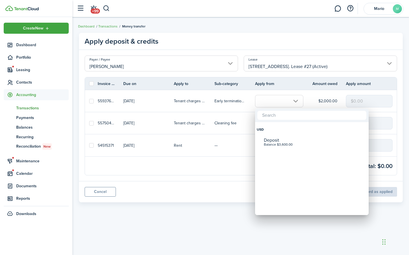
click at [161, 183] on div at bounding box center [204, 128] width 499 height 346
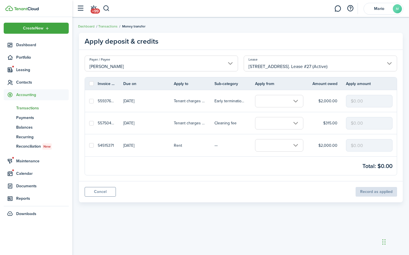
click at [93, 146] on label at bounding box center [91, 145] width 5 height 5
click at [89, 146] on input "checkbox" at bounding box center [89, 146] width 0 height 0
checkbox input "true"
click at [91, 101] on label at bounding box center [91, 101] width 5 height 5
click at [89, 101] on input "checkbox" at bounding box center [89, 101] width 0 height 0
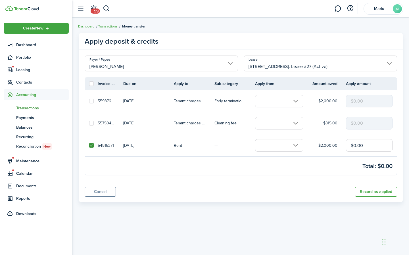
checkbox input "true"
click at [293, 100] on input "text" at bounding box center [279, 101] width 48 height 12
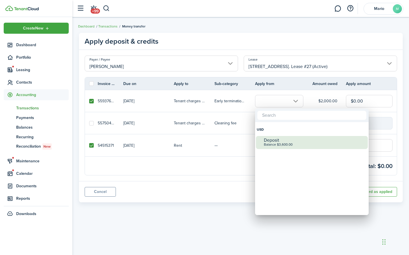
click at [273, 143] on div "Balance $3,600.00" at bounding box center [314, 145] width 100 height 4
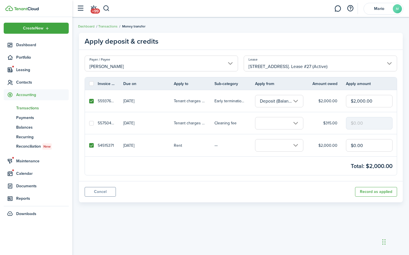
click at [294, 145] on input "text" at bounding box center [279, 145] width 48 height 12
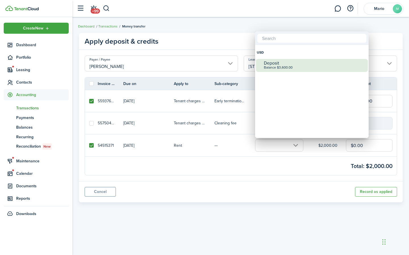
click at [279, 70] on div "Deposit Balance $3,600.00" at bounding box center [314, 65] width 100 height 12
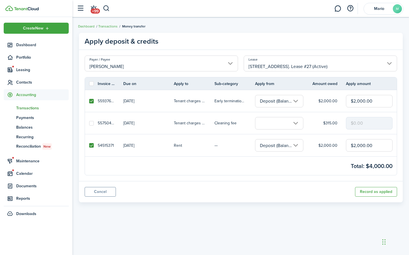
drag, startPoint x: 373, startPoint y: 146, endPoint x: 331, endPoint y: 144, distance: 42.3
click at [331, 144] on tr "54515371 [DATE] Rent — Deposit (Balance $3,600.00) $2,000.00 $2,000.00" at bounding box center [241, 146] width 312 height 22
type input "$1,600.00"
click at [283, 187] on panel-main-footer "Cancel Record as applied" at bounding box center [241, 191] width 324 height 21
click at [371, 190] on button "Record as applied" at bounding box center [376, 192] width 42 height 10
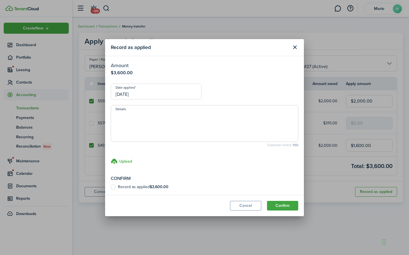
click at [141, 97] on input "[DATE]" at bounding box center [156, 92] width 91 height 16
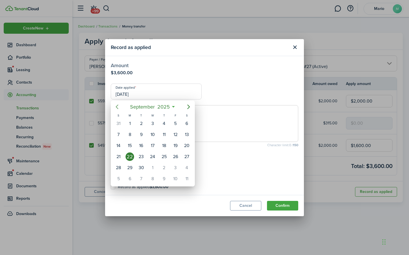
click at [119, 106] on icon "Previous page" at bounding box center [117, 107] width 7 height 7
click at [151, 168] on div "27" at bounding box center [152, 168] width 9 height 9
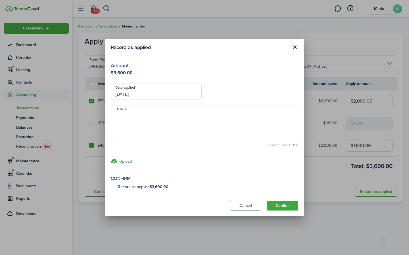
click at [145, 93] on input "[DATE]" at bounding box center [156, 92] width 91 height 16
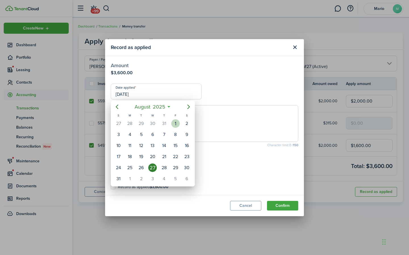
click at [177, 125] on div "1" at bounding box center [175, 123] width 9 height 9
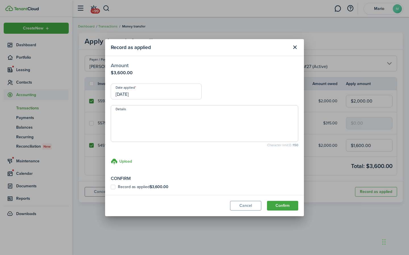
click at [154, 91] on input "[DATE]" at bounding box center [156, 92] width 91 height 16
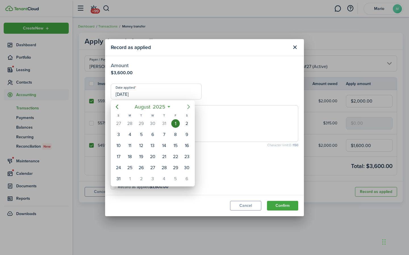
click at [190, 104] on icon "Next page" at bounding box center [188, 107] width 7 height 7
click at [131, 123] on div "1" at bounding box center [129, 123] width 9 height 9
type input "[DATE]"
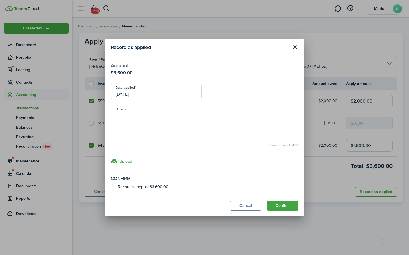
click at [113, 187] on label "Record as applied $3,600.00" at bounding box center [140, 187] width 58 height 5
click at [111, 187] on input "Record as applied $3,600.00" at bounding box center [110, 187] width 0 height 0
checkbox input "true"
click at [141, 114] on textarea "Details" at bounding box center [204, 125] width 187 height 27
click at [120, 161] on h3 "Upload" at bounding box center [125, 162] width 13 height 6
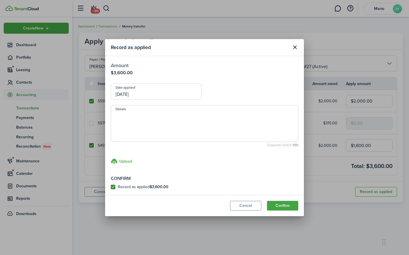
click at [111, 158] on input "Upload store documents and templates Choose file" at bounding box center [111, 158] width 0 height 0
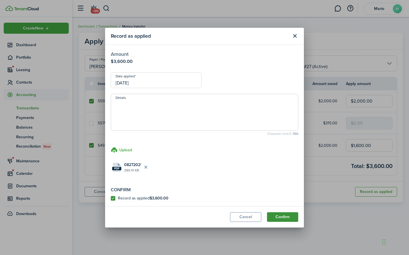
click at [281, 217] on button "Confirm" at bounding box center [282, 218] width 31 height 10
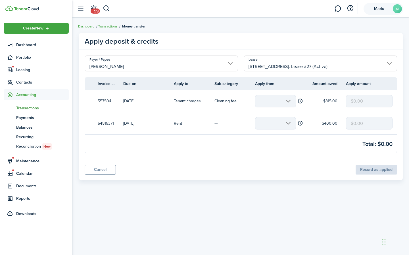
click at [380, 6] on account-user-avatar "[PERSON_NAME]" at bounding box center [383, 9] width 40 height 12
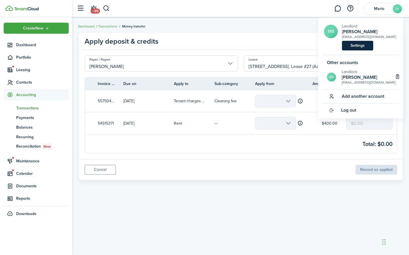
click at [353, 46] on link "Settings" at bounding box center [357, 46] width 31 height 10
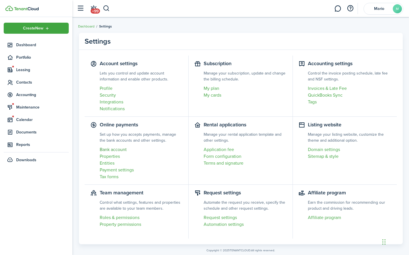
click at [113, 149] on link "Bank account" at bounding box center [141, 149] width 83 height 7
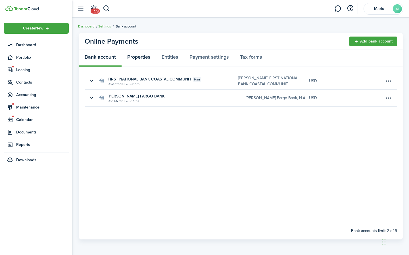
click at [134, 58] on link "Properties" at bounding box center [138, 58] width 34 height 17
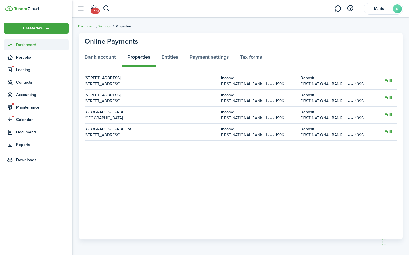
click at [27, 44] on span "Dashboard" at bounding box center [42, 45] width 53 height 6
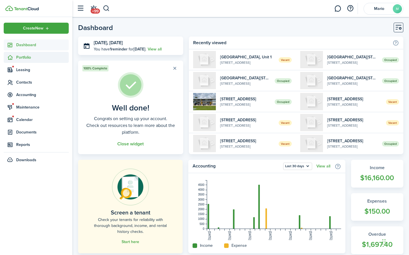
click at [23, 57] on span "Portfolio" at bounding box center [42, 57] width 53 height 6
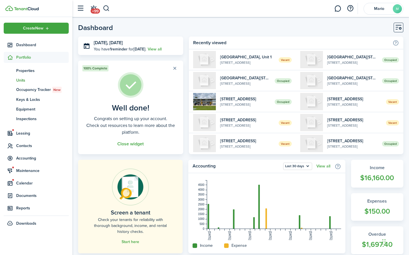
click at [22, 78] on span "Units" at bounding box center [42, 80] width 53 height 6
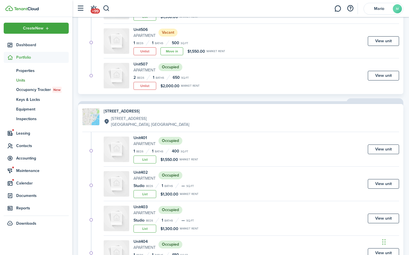
scroll to position [543, 0]
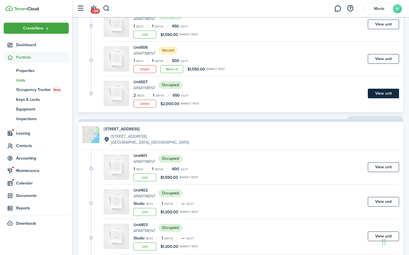
click at [373, 92] on link "View unit" at bounding box center [383, 94] width 31 height 10
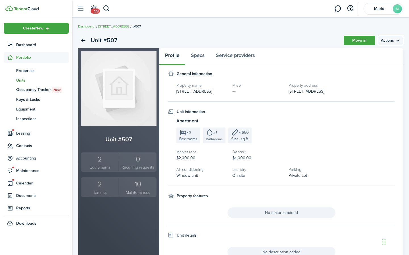
click at [100, 186] on div "2" at bounding box center [99, 184] width 35 height 11
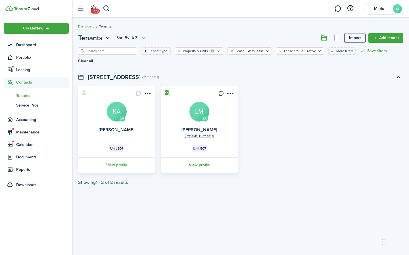
click at [199, 165] on link "View profile" at bounding box center [199, 166] width 79 height 16
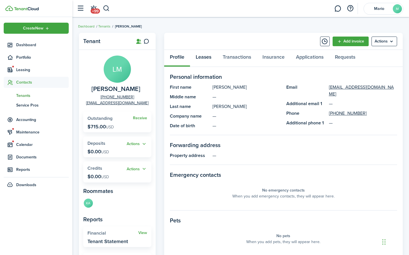
click at [200, 56] on link "Leases" at bounding box center [203, 58] width 27 height 17
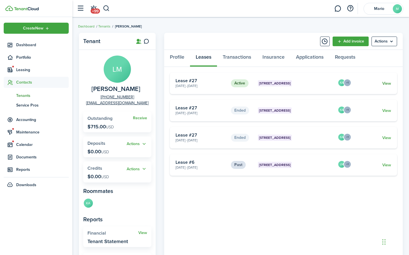
click at [385, 84] on link "View" at bounding box center [386, 84] width 9 height 6
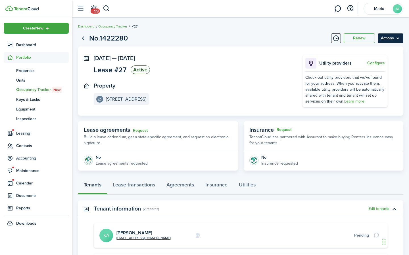
click at [398, 39] on menu-btn "Actions" at bounding box center [390, 38] width 26 height 10
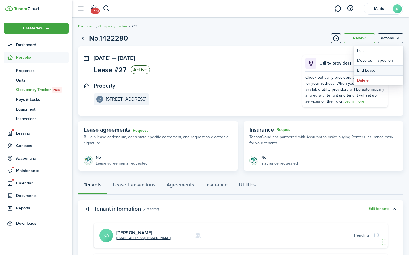
click at [362, 70] on link "End Lease" at bounding box center [378, 71] width 50 height 10
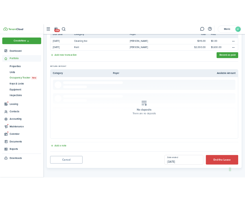
scroll to position [134, 0]
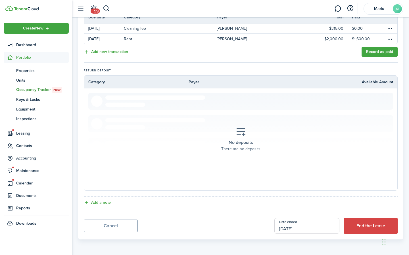
click at [296, 230] on input "[DATE]" at bounding box center [306, 226] width 65 height 16
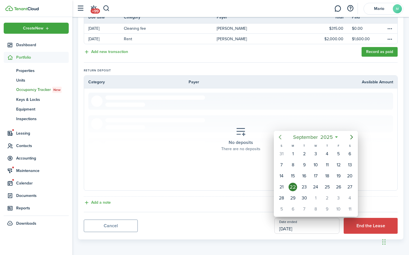
click at [279, 137] on icon "Previous page" at bounding box center [280, 137] width 3 height 5
click at [312, 199] on div "27" at bounding box center [315, 198] width 9 height 9
type input "[DATE]"
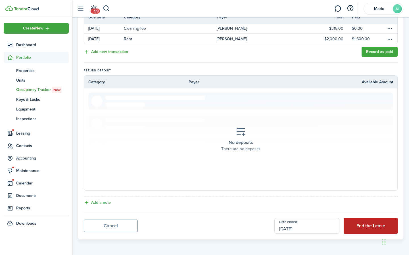
click at [365, 223] on button "End the Lease" at bounding box center [370, 226] width 54 height 16
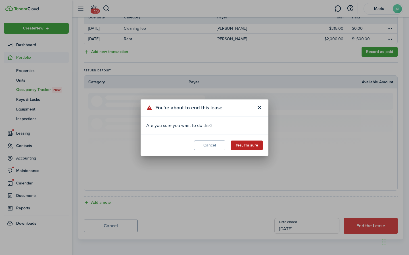
click at [245, 144] on button "Yes, I'm sure" at bounding box center [247, 146] width 32 height 10
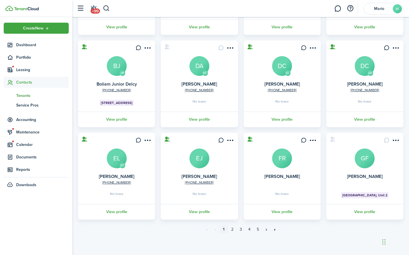
scroll to position [116, 0]
click at [33, 54] on span "Portfolio" at bounding box center [36, 57] width 65 height 11
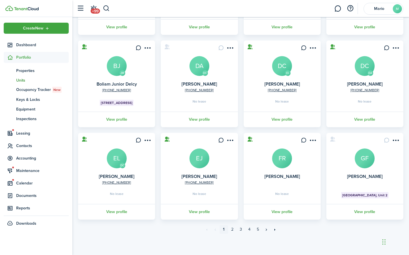
click at [23, 81] on span "Units" at bounding box center [42, 80] width 53 height 6
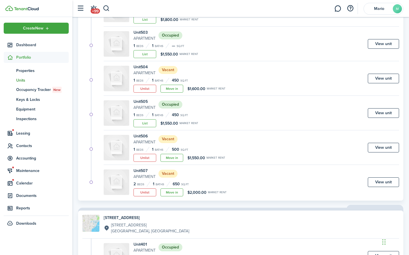
scroll to position [456, 0]
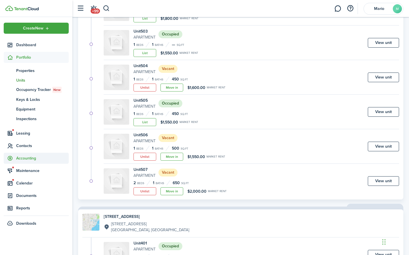
click at [20, 157] on span "Accounting" at bounding box center [42, 159] width 53 height 6
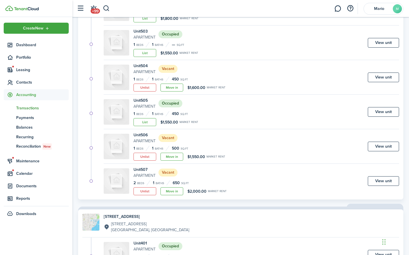
click at [24, 109] on span "Transactions" at bounding box center [42, 108] width 53 height 6
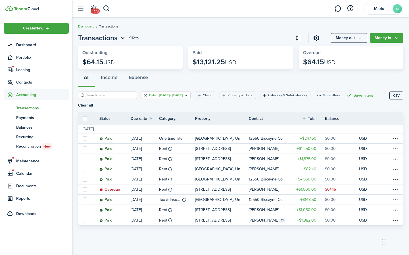
click at [144, 96] on button "Clear filter" at bounding box center [145, 95] width 5 height 5
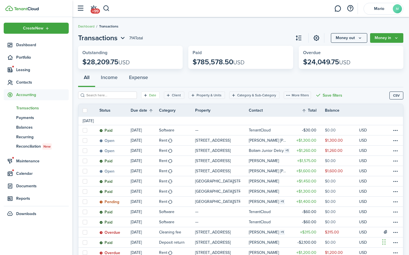
click at [152, 96] on filter-tag-label "Date" at bounding box center [152, 95] width 7 height 5
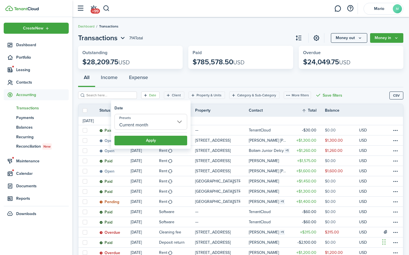
click at [147, 124] on input "Current month" at bounding box center [150, 122] width 73 height 16
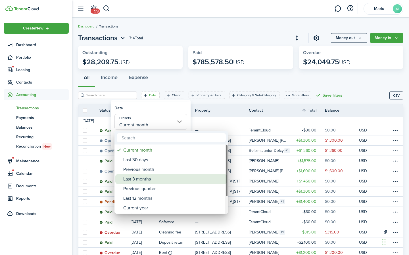
click at [146, 180] on div "Last 3 months" at bounding box center [173, 180] width 100 height 10
type input "Last 3 months"
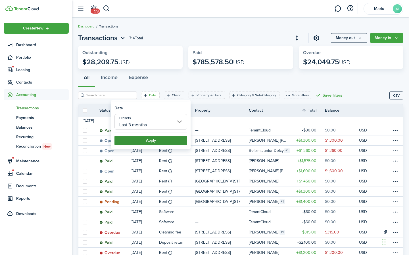
click at [146, 140] on button "Apply" at bounding box center [150, 141] width 73 height 10
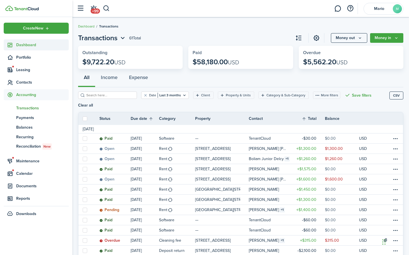
click at [25, 44] on span "Dashboard" at bounding box center [42, 45] width 53 height 6
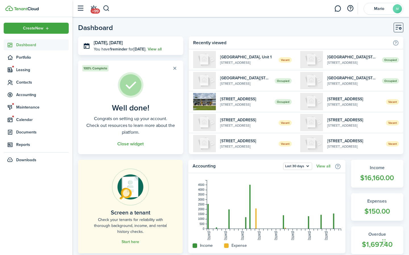
click at [155, 50] on link "View all" at bounding box center [155, 49] width 14 height 6
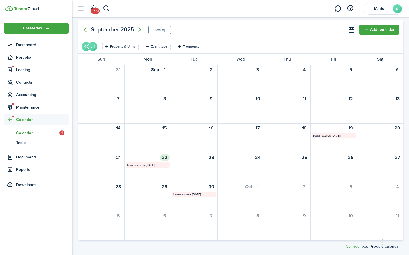
click at [154, 163] on mbsc-calendar-label "Lease expires [DATE]!" at bounding box center [147, 165] width 44 height 5
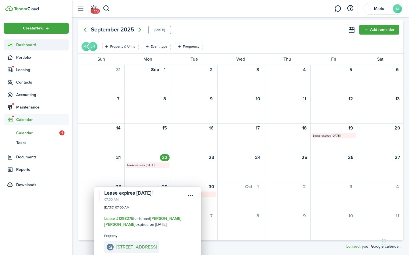
click at [26, 42] on span "Dashboard" at bounding box center [42, 45] width 53 height 6
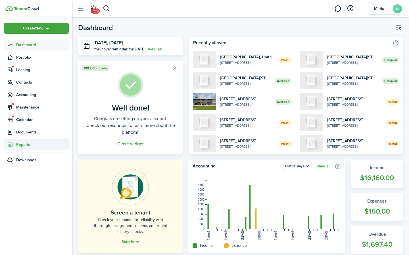
click at [24, 142] on span "Reports" at bounding box center [42, 145] width 53 height 6
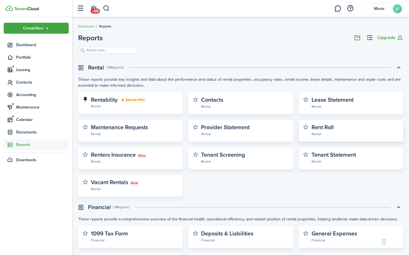
click at [319, 133] on widget-stats-subtitle "Rental" at bounding box center [354, 134] width 87 height 6
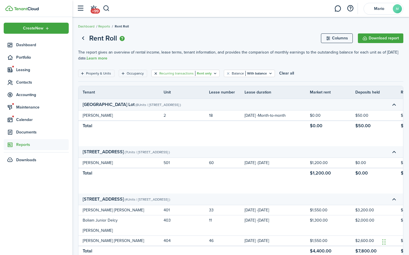
click at [155, 74] on button "Clear filter" at bounding box center [155, 73] width 5 height 5
click at [203, 74] on button "Clear filter" at bounding box center [205, 73] width 5 height 5
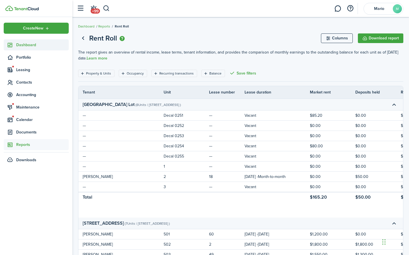
click at [21, 49] on link "Dashboard" at bounding box center [36, 44] width 65 height 11
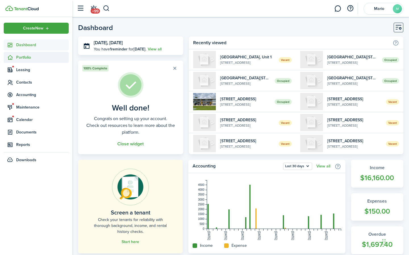
click at [28, 58] on span "Portfolio" at bounding box center [42, 57] width 53 height 6
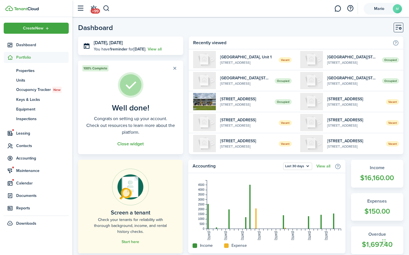
click at [379, 10] on span "Mario" at bounding box center [379, 9] width 23 height 4
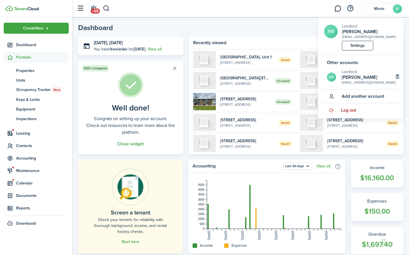
click at [346, 112] on span "Log out" at bounding box center [348, 110] width 15 height 5
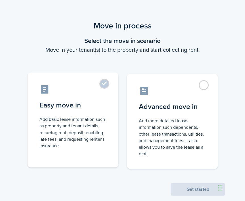
click at [104, 83] on label "Easy move in Add basic lease information such as property and tenant details, r…" at bounding box center [73, 119] width 91 height 95
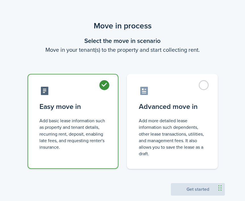
radio input "true"
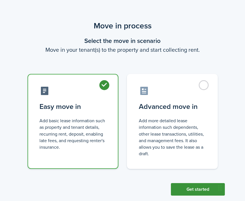
click at [193, 192] on button "Get started" at bounding box center [198, 189] width 54 height 12
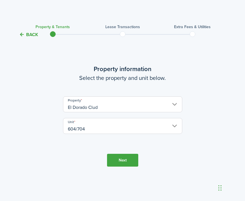
click at [121, 160] on button "Next" at bounding box center [122, 160] width 31 height 13
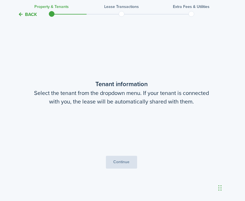
scroll to position [163, 1]
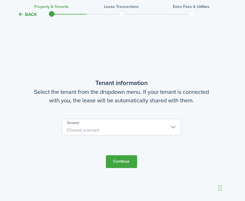
click at [139, 127] on span "Choose a tenant" at bounding box center [121, 130] width 119 height 10
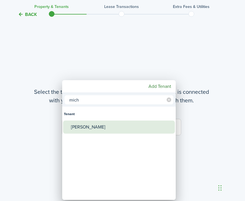
type input "mich"
click at [88, 120] on div "Michael Finch" at bounding box center [121, 126] width 100 height 13
type input "Michael Finch"
click at [91, 127] on div "Michael Finch" at bounding box center [121, 126] width 100 height 13
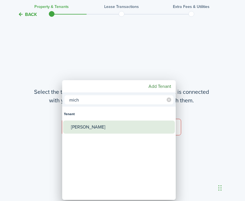
type input "Michael Finch"
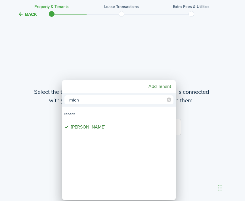
click at [186, 143] on div at bounding box center [123, 100] width 336 height 291
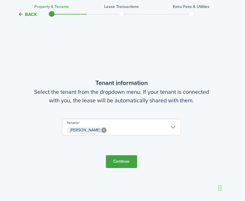
click at [124, 161] on button "Continue" at bounding box center [121, 161] width 31 height 13
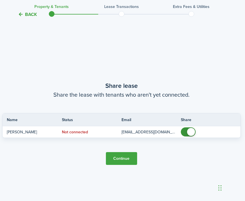
scroll to position [364, 1]
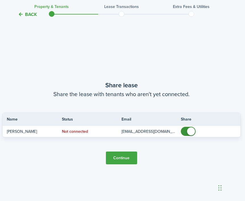
click at [118, 157] on button "Continue" at bounding box center [121, 157] width 31 height 13
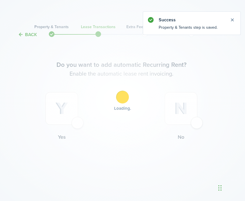
scroll to position [0, 1]
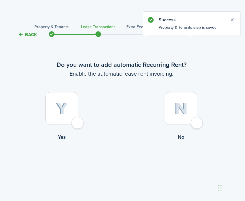
click at [196, 124] on div at bounding box center [181, 108] width 33 height 33
radio input "true"
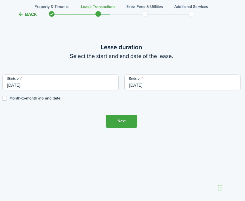
scroll to position [201, 1]
click at [52, 80] on input "[DATE]" at bounding box center [60, 82] width 116 height 16
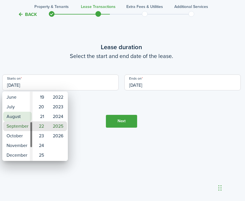
click at [14, 114] on mbsc-wheel-item "August" at bounding box center [17, 117] width 29 height 10
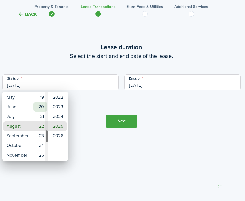
click at [41, 106] on mbsc-wheel-item "20" at bounding box center [40, 107] width 14 height 10
type input "08/20/2025"
click at [158, 150] on div at bounding box center [123, 100] width 336 height 291
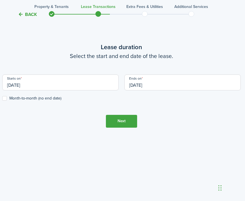
click at [158, 85] on input "[DATE]" at bounding box center [182, 82] width 116 height 16
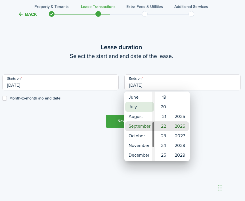
click at [139, 110] on mbsc-wheel-item "July" at bounding box center [139, 107] width 29 height 10
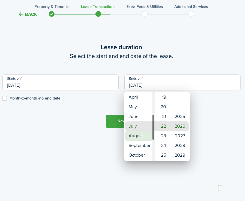
click at [137, 133] on mbsc-wheel-item "August" at bounding box center [139, 136] width 29 height 10
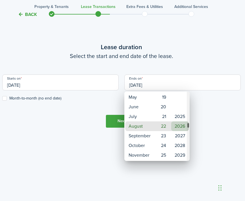
click at [179, 127] on mbsc-wheel-item "2026" at bounding box center [180, 126] width 18 height 10
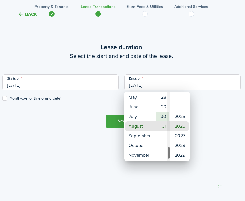
click at [161, 119] on mbsc-wheel-item "30" at bounding box center [163, 117] width 14 height 10
type input "08/30/2026"
click at [103, 140] on div at bounding box center [123, 100] width 336 height 291
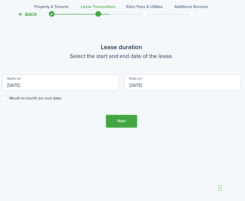
click at [24, 85] on input "08/20/2025" at bounding box center [60, 82] width 116 height 16
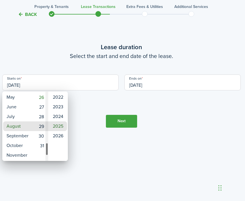
type input "08/29/2025"
click at [40, 126] on mbsc-wheel-item "29" at bounding box center [40, 126] width 14 height 10
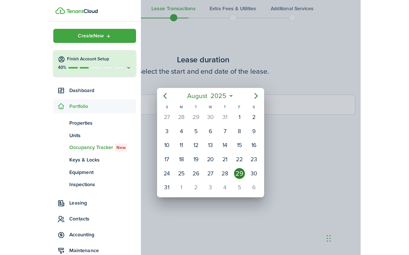
scroll to position [201, 0]
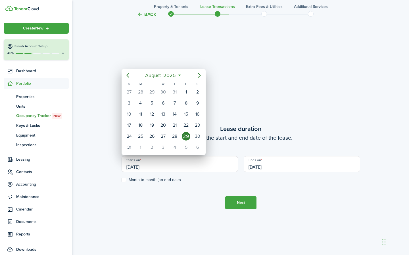
click at [201, 196] on div at bounding box center [204, 128] width 499 height 346
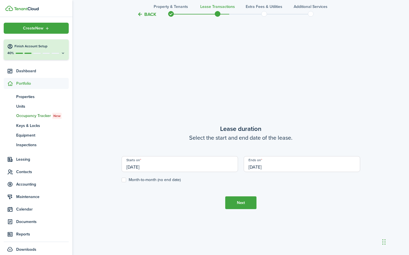
click at [235, 200] on button "Next" at bounding box center [240, 203] width 31 height 13
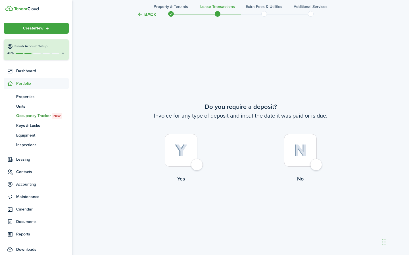
scroll to position [473, 0]
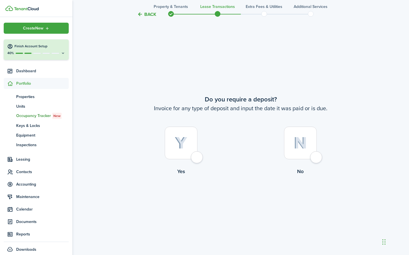
click at [197, 158] on div at bounding box center [181, 143] width 33 height 33
radio input "true"
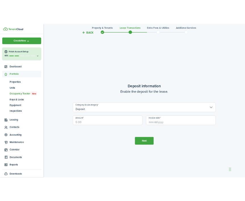
scroll to position [602, 0]
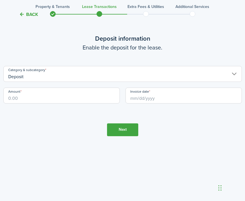
click at [42, 94] on input "Amount" at bounding box center [61, 95] width 116 height 16
click at [153, 99] on input "Invoice date" at bounding box center [183, 95] width 116 height 16
type input "$6,000.00"
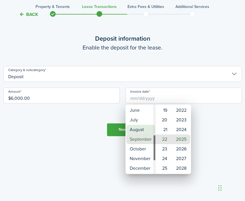
click at [139, 132] on mbsc-wheel-item "August" at bounding box center [140, 130] width 29 height 10
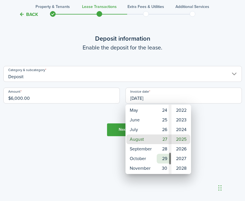
click at [163, 158] on mbsc-wheel-item "29" at bounding box center [164, 159] width 14 height 10
type input "08/29/2025"
click at [74, 125] on div at bounding box center [123, 100] width 336 height 291
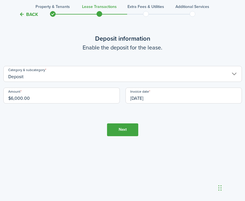
click at [123, 132] on button "Next" at bounding box center [122, 129] width 31 height 13
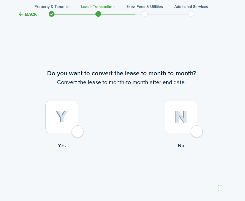
scroll to position [765, 1]
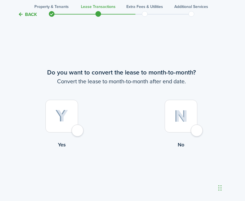
click at [196, 130] on div at bounding box center [181, 116] width 33 height 33
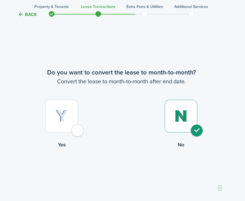
radio input "true"
click at [122, 172] on button "Continue" at bounding box center [121, 171] width 31 height 13
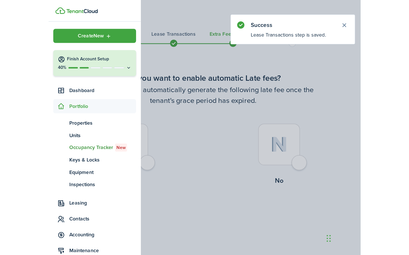
scroll to position [0, 0]
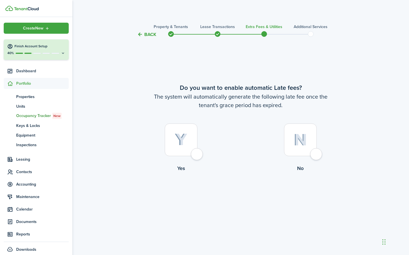
click at [196, 153] on div at bounding box center [181, 140] width 33 height 33
radio input "true"
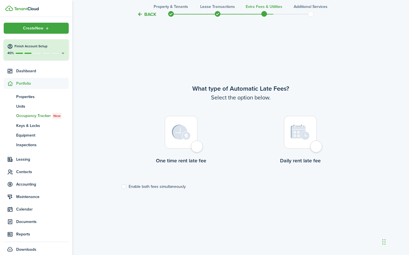
click at [197, 149] on div at bounding box center [181, 132] width 33 height 33
radio input "true"
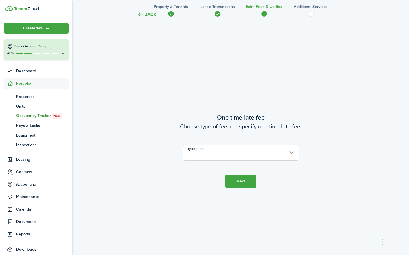
scroll to position [473, 0]
click at [233, 150] on input "Type of fee" at bounding box center [240, 153] width 116 height 16
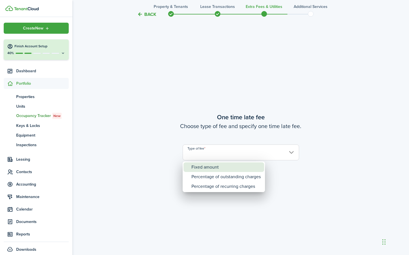
click at [207, 167] on div "Fixed amount" at bounding box center [225, 168] width 69 height 10
type input "Fixed amount"
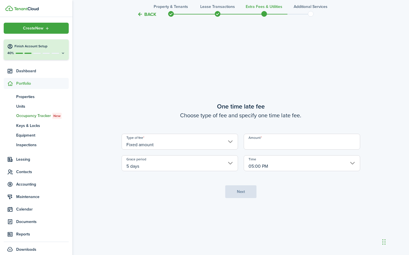
click at [245, 143] on input "Amount" at bounding box center [301, 142] width 116 height 16
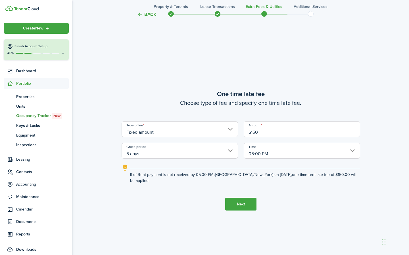
click at [179, 154] on input "5 days" at bounding box center [179, 151] width 116 height 16
type input "$150.00"
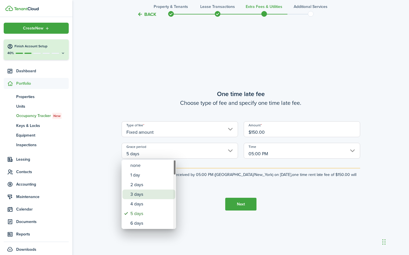
click at [140, 192] on div "3 days" at bounding box center [150, 195] width 41 height 10
type input "3 days"
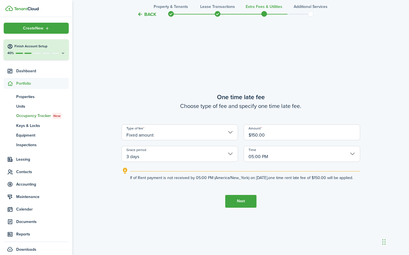
click at [241, 200] on button "Next" at bounding box center [240, 201] width 31 height 13
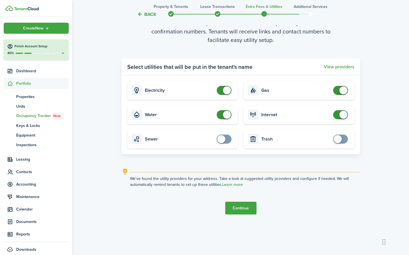
scroll to position [766, 0]
click at [240, 200] on button "Continue" at bounding box center [240, 208] width 31 height 13
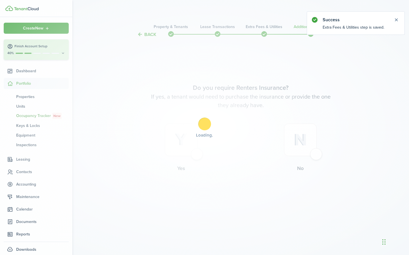
scroll to position [0, 0]
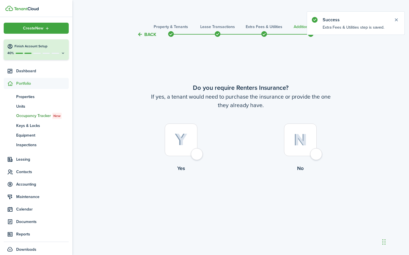
click at [245, 153] on div at bounding box center [300, 140] width 33 height 33
radio input "true"
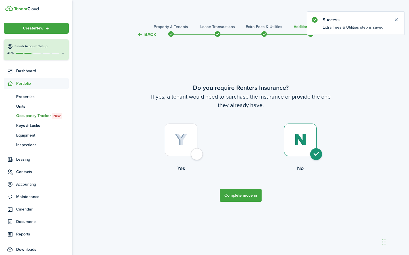
click at [245, 195] on button "Complete move in" at bounding box center [241, 195] width 42 height 13
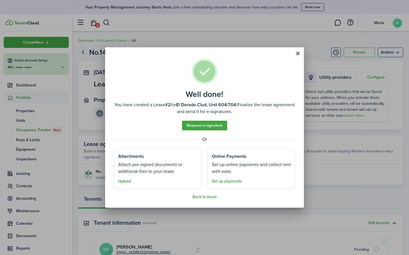
click at [124, 183] on button "Upload" at bounding box center [124, 181] width 13 height 5
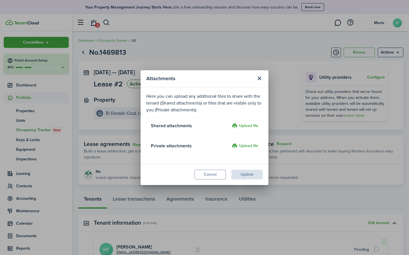
click at [245, 124] on label "Upload file" at bounding box center [245, 126] width 26 height 7
click at [230, 123] on input "Upload file" at bounding box center [230, 123] width 0 height 0
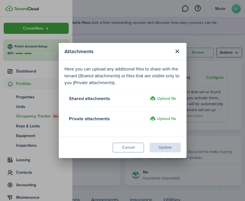
click at [169, 98] on label "Upload file" at bounding box center [163, 98] width 26 height 7
click at [148, 95] on input "Upload file" at bounding box center [148, 95] width 0 height 0
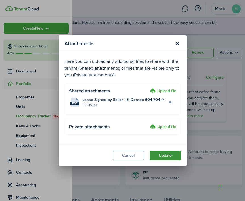
click at [167, 154] on button "Update" at bounding box center [165, 155] width 31 height 10
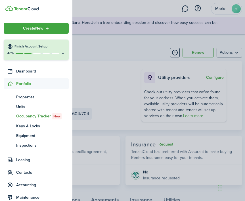
click at [119, 53] on container-opacity at bounding box center [122, 100] width 245 height 201
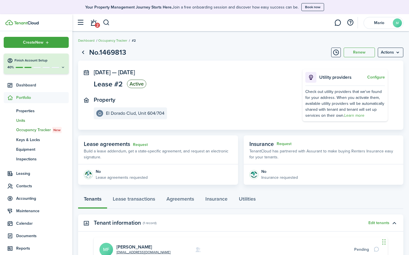
click at [24, 118] on span "Units" at bounding box center [42, 121] width 53 height 6
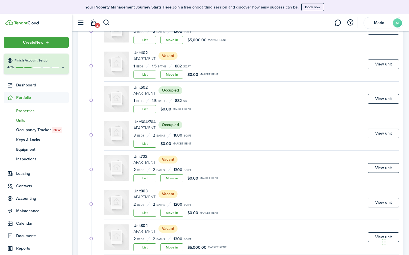
click at [26, 110] on span "Properties" at bounding box center [42, 111] width 53 height 6
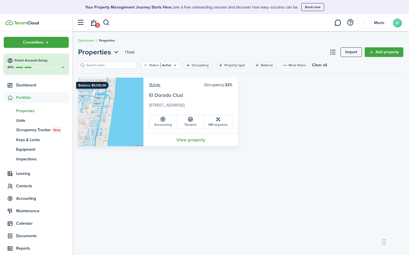
click at [163, 94] on link "El Dorado Clud" at bounding box center [166, 95] width 34 height 7
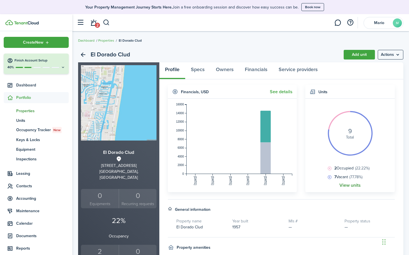
click at [245, 186] on link "View units" at bounding box center [349, 185] width 21 height 5
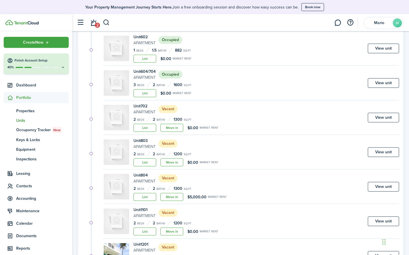
scroll to position [166, 0]
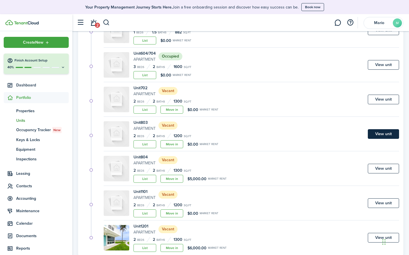
click at [245, 132] on link "View unit" at bounding box center [383, 134] width 31 height 10
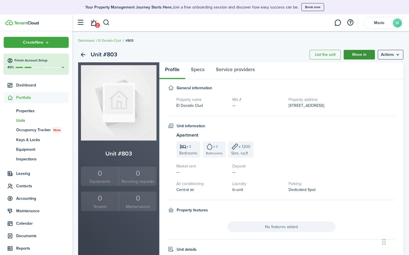
click at [245, 56] on link "Move in" at bounding box center [358, 55] width 31 height 10
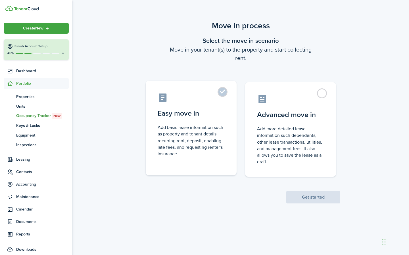
click at [221, 95] on label "Easy move in Add basic lease information such as property and tenant details, r…" at bounding box center [191, 128] width 91 height 95
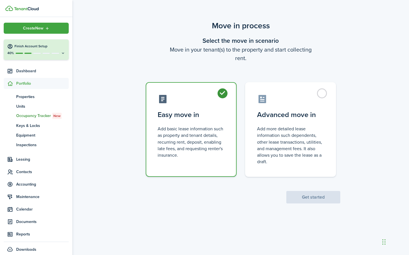
radio input "true"
click at [245, 196] on button "Get started" at bounding box center [313, 197] width 54 height 12
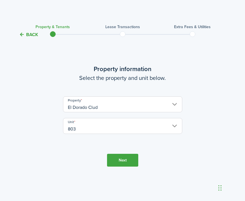
click at [116, 157] on button "Next" at bounding box center [122, 160] width 31 height 13
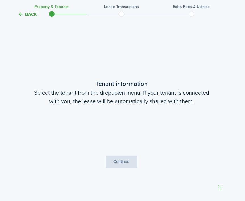
scroll to position [163, 1]
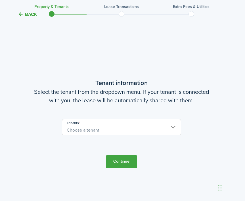
click at [106, 129] on span "Choose a tenant" at bounding box center [121, 130] width 119 height 10
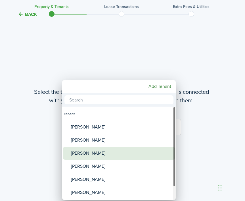
click at [95, 153] on div "Kendrick Strong" at bounding box center [121, 152] width 100 height 13
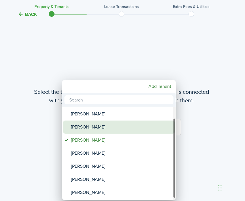
click at [84, 126] on div "Linda Strong" at bounding box center [121, 126] width 100 height 13
type input "Kendrick Strong, Linda Strong"
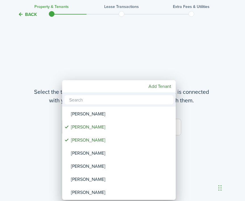
click at [29, 129] on div at bounding box center [123, 100] width 336 height 291
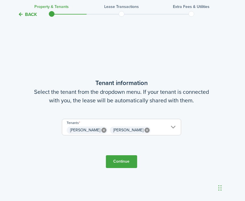
click at [117, 160] on button "Continue" at bounding box center [121, 161] width 31 height 13
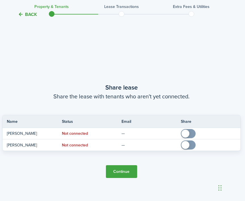
scroll to position [363, 1]
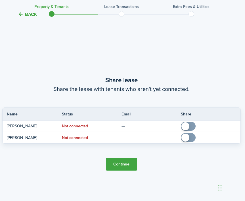
click at [118, 163] on button "Continue" at bounding box center [121, 164] width 31 height 13
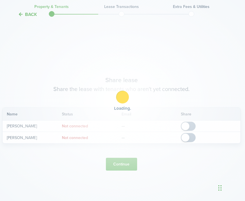
scroll to position [0, 1]
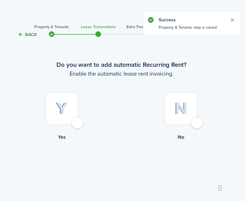
click at [194, 122] on div at bounding box center [181, 108] width 33 height 33
radio input "true"
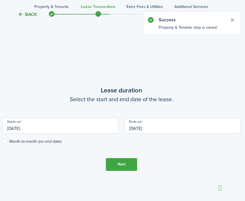
scroll to position [163, 1]
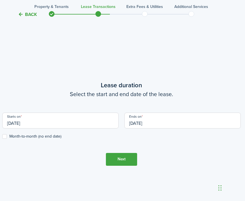
click at [58, 124] on input "[DATE]" at bounding box center [60, 120] width 116 height 16
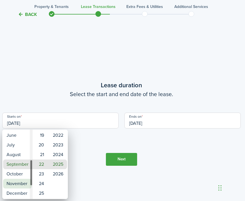
click at [22, 183] on mbsc-wheel-item "November" at bounding box center [17, 184] width 29 height 10
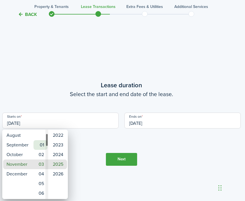
click at [41, 145] on mbsc-wheel-item "01" at bounding box center [40, 145] width 14 height 10
type input "11/01/2025"
click at [159, 122] on div at bounding box center [123, 100] width 336 height 291
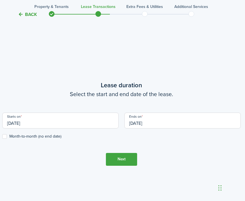
click at [158, 123] on input "[DATE]" at bounding box center [182, 120] width 116 height 16
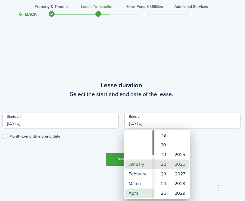
click at [137, 194] on mbsc-wheel-item "April" at bounding box center [139, 193] width 29 height 10
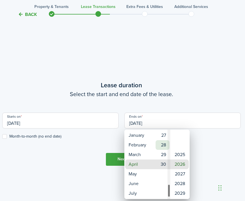
type input "04/30/2026"
click at [160, 166] on mbsc-wheel-item "30" at bounding box center [163, 164] width 14 height 10
click at [180, 164] on mbsc-wheel-item "2026" at bounding box center [180, 164] width 18 height 10
click at [213, 155] on div at bounding box center [123, 100] width 336 height 291
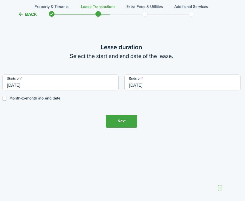
click at [117, 119] on button "Next" at bounding box center [121, 121] width 31 height 13
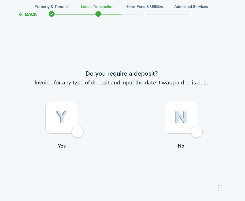
scroll to position [363, 1]
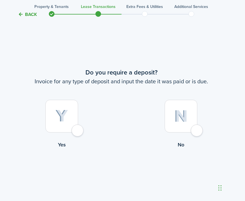
click at [77, 130] on div at bounding box center [61, 116] width 33 height 33
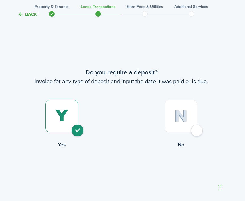
radio input "true"
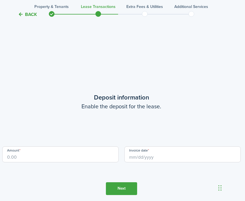
scroll to position [564, 1]
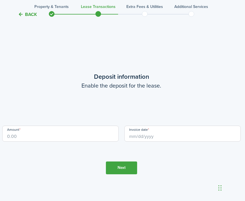
click at [74, 135] on input "Amount" at bounding box center [60, 133] width 116 height 16
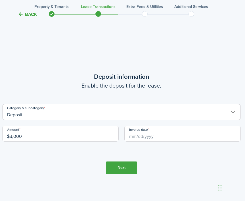
click at [186, 136] on input "Invoice date" at bounding box center [182, 133] width 116 height 16
type input "$3,000.00"
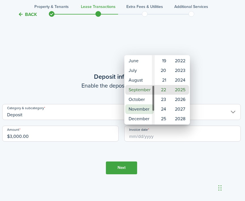
click at [138, 111] on mbsc-wheel-item "November" at bounding box center [139, 109] width 29 height 10
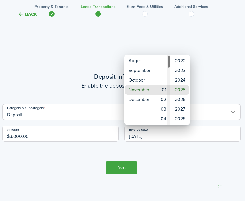
type input "11/01/2025"
click at [163, 91] on mbsc-wheel-item "01" at bounding box center [163, 90] width 14 height 10
click at [179, 165] on div at bounding box center [123, 100] width 336 height 291
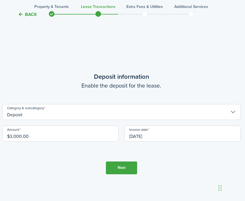
click at [120, 169] on button "Next" at bounding box center [121, 167] width 31 height 13
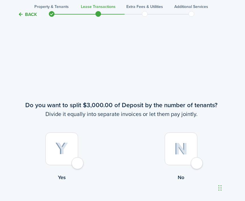
scroll to position [765, 1]
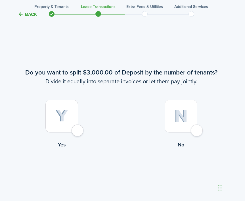
click at [197, 129] on div at bounding box center [181, 116] width 33 height 33
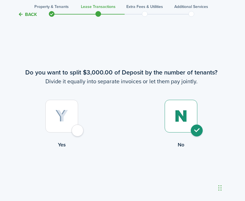
radio input "true"
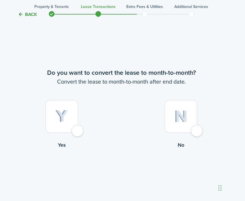
scroll to position [965, 1]
click at [197, 127] on div at bounding box center [181, 116] width 33 height 33
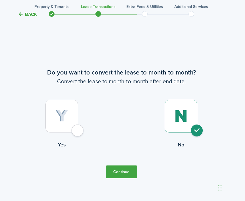
radio input "true"
click at [123, 171] on button "Continue" at bounding box center [121, 171] width 31 height 13
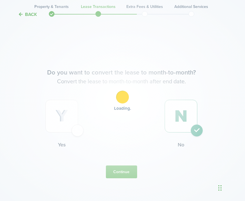
scroll to position [0, 1]
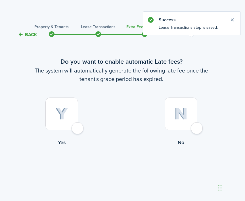
click at [75, 128] on div at bounding box center [61, 113] width 33 height 33
radio input "true"
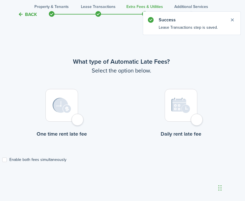
click at [77, 121] on div at bounding box center [61, 105] width 33 height 33
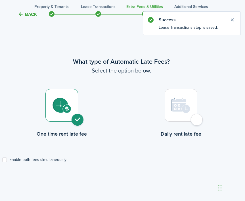
radio input "true"
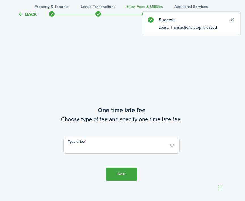
scroll to position [365, 1]
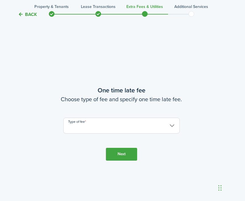
click at [101, 123] on input "Type of fee" at bounding box center [121, 125] width 116 height 16
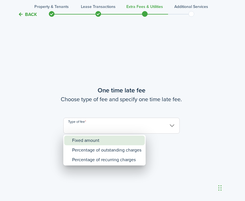
click at [85, 142] on div "Fixed amount" at bounding box center [106, 140] width 69 height 10
type input "Fixed amount"
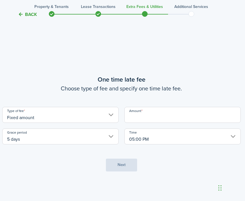
click at [145, 117] on input "Amount" at bounding box center [182, 115] width 116 height 16
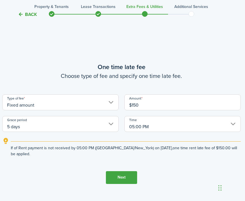
click at [81, 125] on input "5 days" at bounding box center [60, 124] width 116 height 16
type input "$150.00"
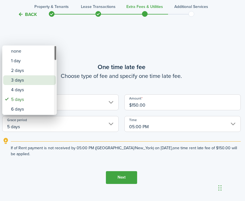
click at [29, 84] on div "3 days" at bounding box center [31, 80] width 41 height 10
type input "3 days"
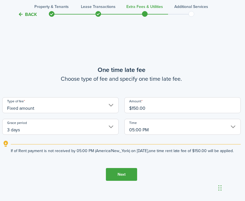
click at [123, 179] on button "Next" at bounding box center [121, 174] width 31 height 13
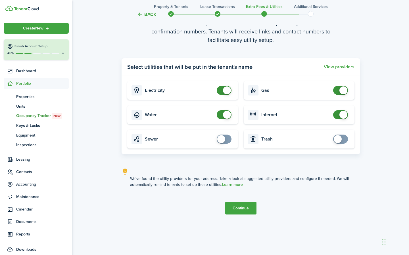
scroll to position [766, 0]
click at [239, 200] on tc-wizard-step "Utility providers settings Tenants will set up services on their own and provid…" at bounding box center [240, 111] width 238 height 255
click at [237, 200] on button "Continue" at bounding box center [240, 208] width 31 height 13
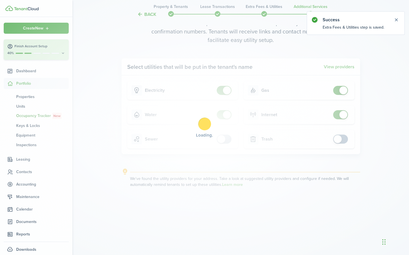
scroll to position [0, 0]
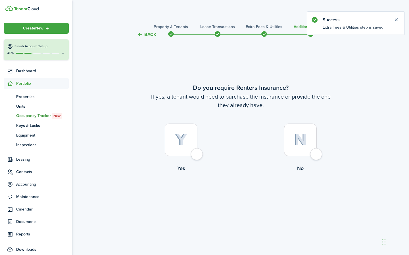
click at [245, 155] on div at bounding box center [300, 140] width 33 height 33
radio input "true"
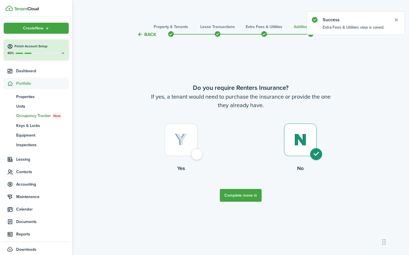
click at [237, 197] on button "Complete move in" at bounding box center [241, 195] width 42 height 13
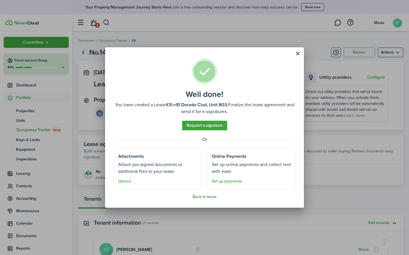
click at [210, 198] on button "Back to lease" at bounding box center [204, 197] width 24 height 5
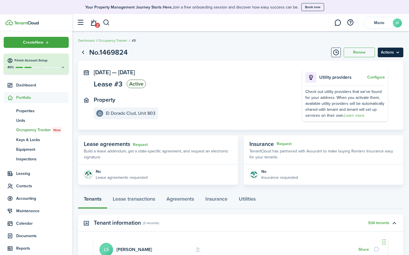
click at [245, 53] on menu-btn "Actions" at bounding box center [390, 53] width 26 height 10
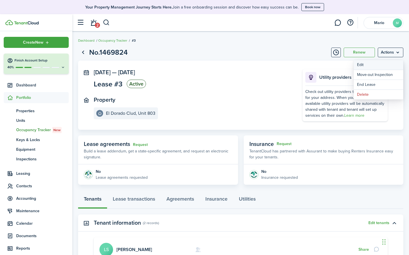
click at [245, 65] on button "Edit" at bounding box center [378, 65] width 50 height 10
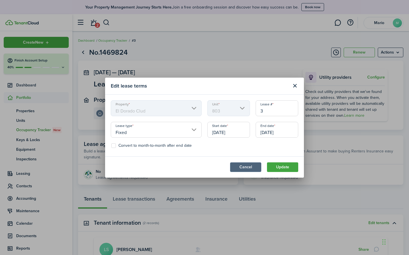
click at [245, 170] on button "Cancel" at bounding box center [245, 168] width 31 height 10
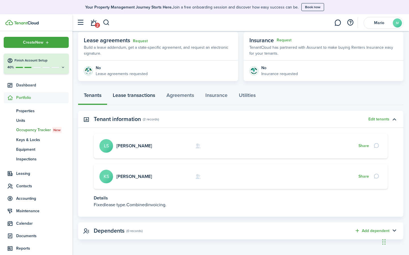
scroll to position [104, 0]
click at [129, 97] on link "Lease transactions" at bounding box center [134, 97] width 54 height 17
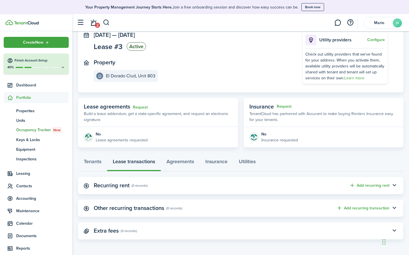
scroll to position [37, 0]
click at [180, 161] on link "Agreements" at bounding box center [180, 163] width 39 height 17
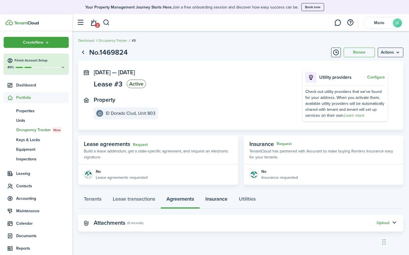
click at [214, 198] on link "Insurance" at bounding box center [216, 200] width 33 height 17
click at [88, 200] on link "Tenants" at bounding box center [92, 200] width 29 height 17
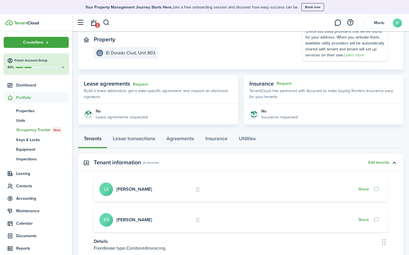
scroll to position [66, 0]
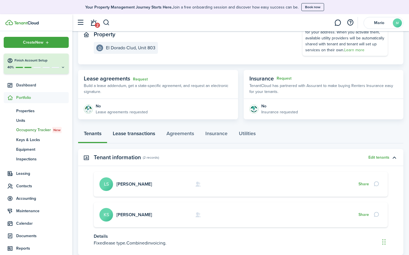
click at [140, 135] on link "Lease transactions" at bounding box center [134, 135] width 54 height 17
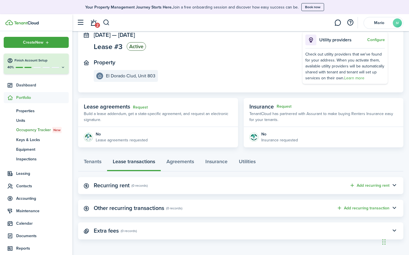
scroll to position [37, 0]
click at [245, 186] on button "Add recurring rent" at bounding box center [369, 186] width 40 height 7
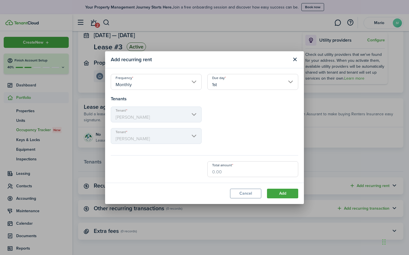
click at [227, 171] on input "Total amount" at bounding box center [252, 169] width 91 height 16
click at [196, 83] on input "Monthly" at bounding box center [156, 82] width 91 height 16
type input "$3,000.00"
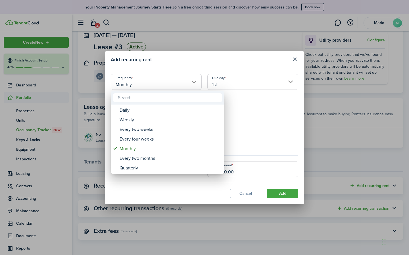
click at [245, 124] on div at bounding box center [204, 128] width 499 height 346
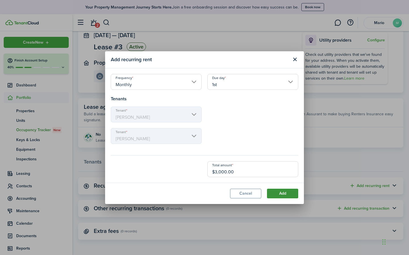
click at [245, 195] on button "Add" at bounding box center [282, 194] width 31 height 10
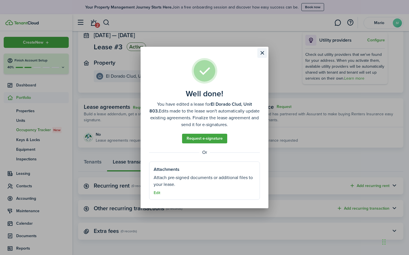
click at [245, 54] on button "Close modal" at bounding box center [262, 53] width 10 height 10
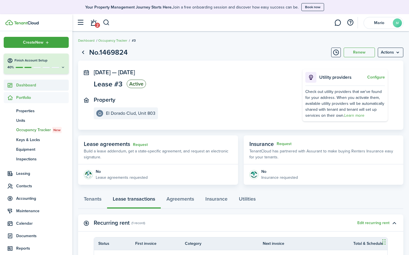
scroll to position [0, 0]
click at [27, 113] on span "Properties" at bounding box center [42, 111] width 53 height 6
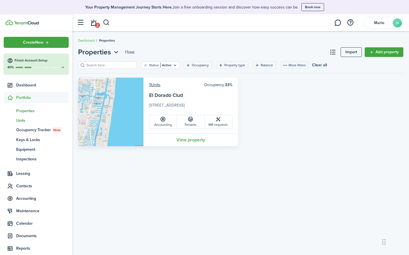
click at [22, 121] on span "Units" at bounding box center [42, 121] width 53 height 6
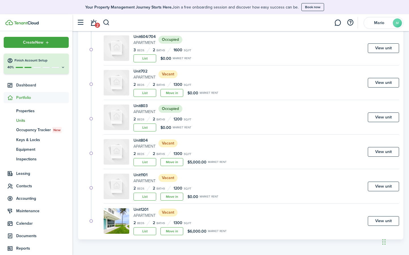
scroll to position [183, 0]
click at [245, 185] on link "View unit" at bounding box center [383, 187] width 31 height 10
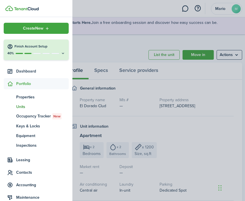
click at [122, 42] on container-opacity at bounding box center [122, 100] width 245 height 201
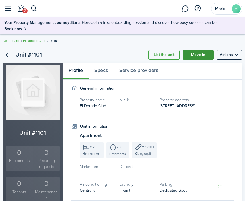
click at [197, 55] on link "Move in" at bounding box center [197, 55] width 31 height 10
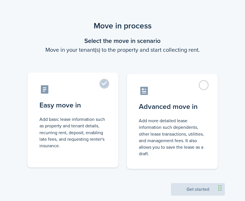
click at [103, 83] on label "Easy move in Add basic lease information such as property and tenant details, r…" at bounding box center [73, 119] width 91 height 95
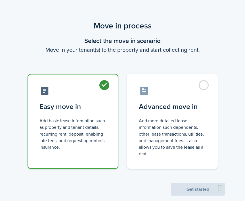
radio input "true"
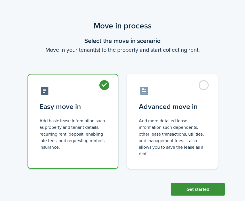
click at [192, 190] on button "Get started" at bounding box center [198, 189] width 54 height 12
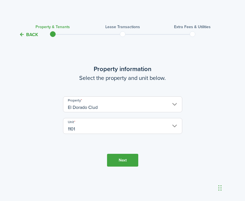
click at [121, 160] on button "Next" at bounding box center [122, 160] width 31 height 13
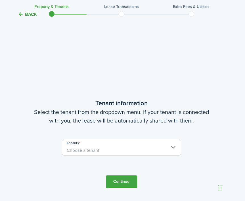
scroll to position [163, 1]
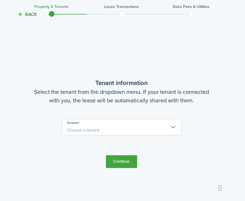
click at [86, 127] on span "Choose a tenant" at bounding box center [83, 130] width 33 height 7
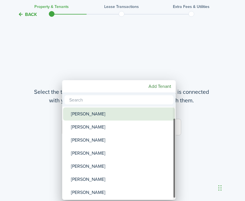
click at [78, 114] on div "Thomas Polcari" at bounding box center [121, 113] width 100 height 13
type input "Thomas Polcari"
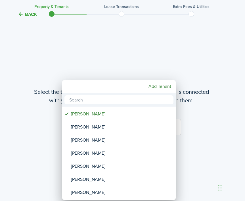
click at [198, 149] on div at bounding box center [123, 100] width 336 height 291
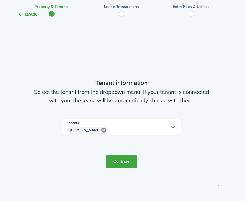
click at [123, 162] on button "Continue" at bounding box center [121, 161] width 31 height 13
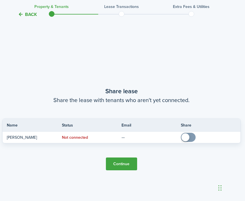
scroll to position [363, 1]
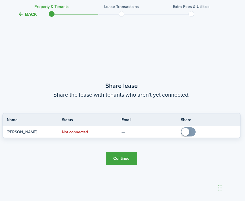
click at [125, 157] on button "Continue" at bounding box center [121, 158] width 31 height 13
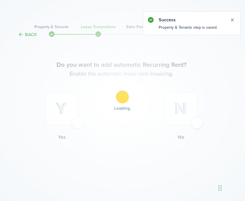
scroll to position [0, 1]
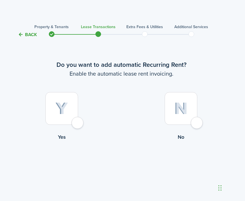
click at [194, 123] on div at bounding box center [181, 108] width 33 height 33
radio input "true"
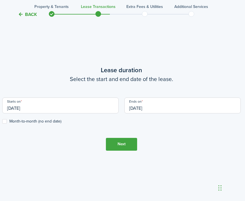
scroll to position [178, 1]
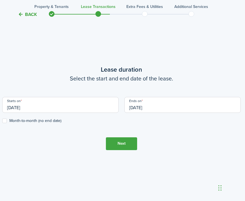
click at [65, 108] on input "[DATE]" at bounding box center [60, 105] width 116 height 16
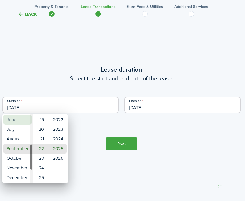
click at [26, 119] on mbsc-wheel-item "June" at bounding box center [17, 120] width 29 height 10
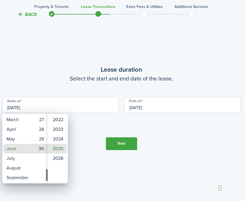
type input "06/30/2025"
click at [41, 150] on mbsc-wheel-item "30" at bounding box center [40, 149] width 14 height 10
click at [91, 135] on div at bounding box center [123, 100] width 336 height 291
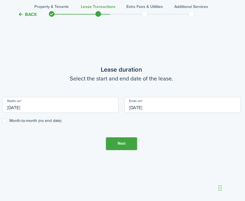
click at [152, 107] on input "[DATE]" at bounding box center [182, 105] width 116 height 16
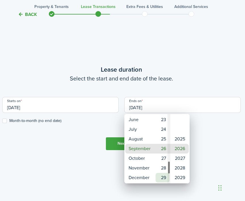
click at [165, 175] on mbsc-wheel-item "29" at bounding box center [163, 178] width 14 height 10
click at [97, 152] on div at bounding box center [123, 100] width 336 height 291
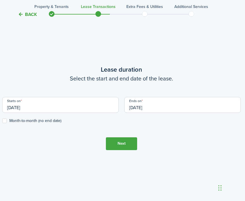
click at [146, 104] on input "09/29/2026" at bounding box center [182, 105] width 116 height 16
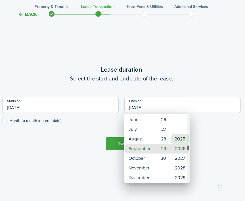
click at [183, 142] on mbsc-wheel-item "2025" at bounding box center [180, 139] width 18 height 10
type input "09/29/2025"
click at [83, 155] on div at bounding box center [123, 100] width 336 height 291
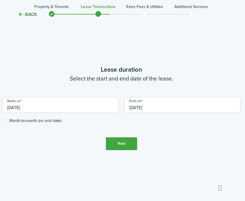
click at [116, 142] on button "Next" at bounding box center [121, 143] width 31 height 13
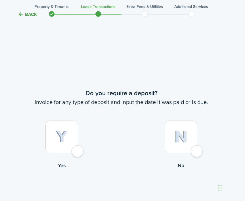
scroll to position [363, 1]
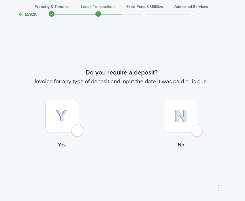
click at [77, 131] on div at bounding box center [61, 116] width 33 height 33
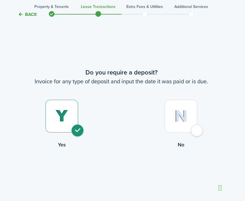
radio input "true"
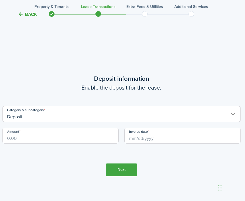
scroll to position [564, 1]
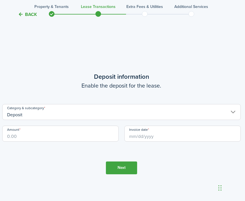
click at [39, 135] on input "Amount" at bounding box center [60, 133] width 116 height 16
click at [143, 136] on input "Invoice date" at bounding box center [182, 133] width 116 height 16
type input "$2,800.00"
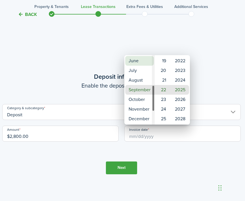
click at [135, 62] on mbsc-wheel-item "June" at bounding box center [139, 61] width 29 height 10
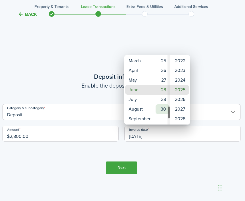
click at [163, 109] on mbsc-wheel-item "30" at bounding box center [163, 109] width 14 height 10
type input "06/30/2025"
click at [169, 167] on div at bounding box center [123, 100] width 336 height 291
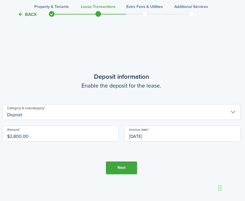
click at [118, 167] on button "Next" at bounding box center [121, 167] width 31 height 13
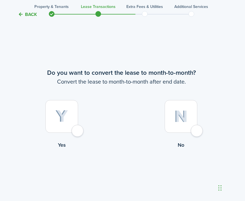
scroll to position [765, 1]
click at [197, 129] on div at bounding box center [181, 116] width 33 height 33
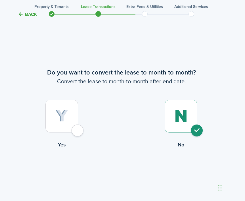
radio input "true"
click at [120, 176] on button "Continue" at bounding box center [121, 171] width 31 height 13
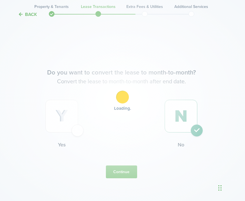
scroll to position [0, 1]
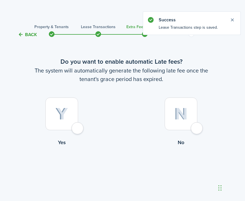
click at [77, 125] on div at bounding box center [61, 113] width 33 height 33
radio input "true"
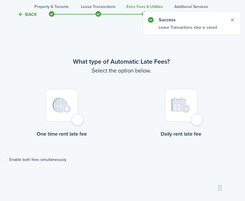
click at [77, 117] on div at bounding box center [61, 105] width 33 height 33
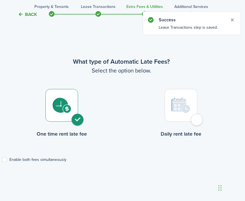
radio input "true"
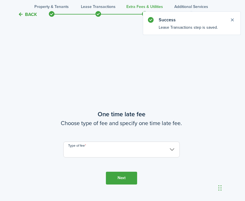
scroll to position [365, 1]
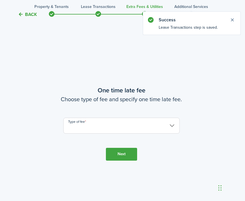
click at [124, 121] on input "Type of fee" at bounding box center [121, 125] width 116 height 16
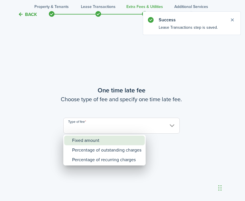
click at [92, 142] on div "Fixed amount" at bounding box center [106, 140] width 69 height 10
type input "Fixed amount"
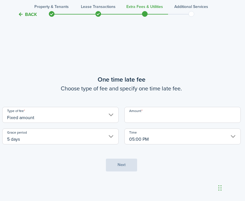
click at [141, 117] on input "Amount" at bounding box center [182, 115] width 116 height 16
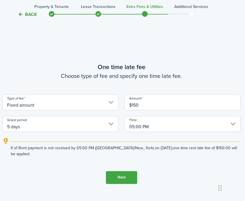
click at [60, 122] on input "5 days" at bounding box center [60, 124] width 116 height 16
type input "$150.00"
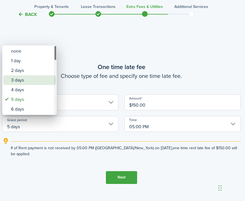
click at [23, 79] on div "3 days" at bounding box center [31, 80] width 41 height 10
type input "3 days"
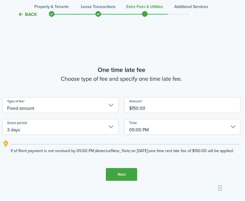
click at [119, 180] on button "Next" at bounding box center [121, 174] width 31 height 13
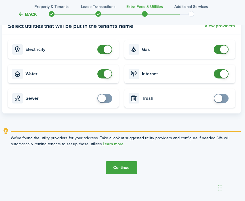
scroll to position [631, 1]
click at [122, 165] on button "Continue" at bounding box center [121, 167] width 31 height 13
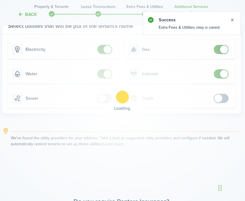
scroll to position [0, 1]
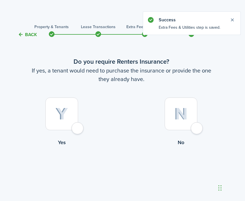
click at [194, 126] on div at bounding box center [181, 113] width 33 height 33
radio input "true"
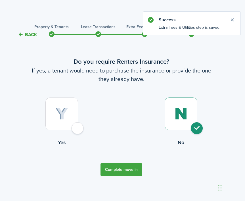
click at [120, 169] on button "Complete move in" at bounding box center [121, 169] width 42 height 13
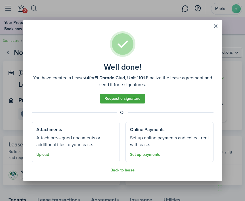
click at [41, 155] on button "Upload" at bounding box center [42, 154] width 13 height 5
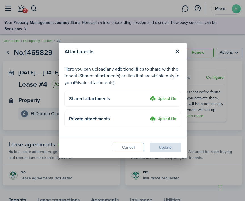
click at [164, 99] on label "Upload file" at bounding box center [163, 98] width 26 height 7
click at [148, 95] on input "Upload file" at bounding box center [148, 95] width 0 height 0
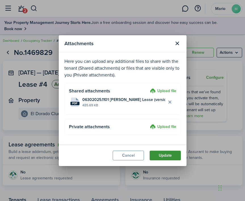
click at [162, 154] on button "Update" at bounding box center [165, 155] width 31 height 10
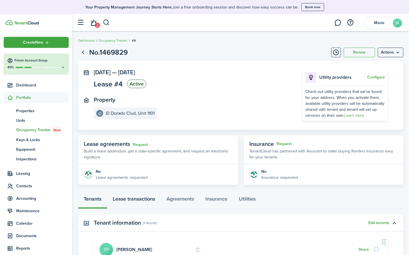
click at [139, 196] on link "Lease transactions" at bounding box center [134, 200] width 54 height 17
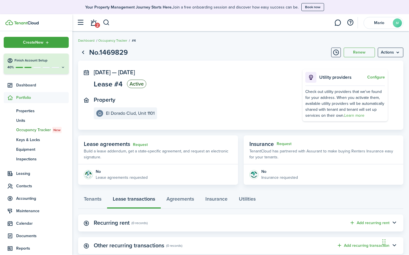
click at [143, 200] on div "Tenants Lease transactions Agreements Insurance Utilities" at bounding box center [240, 200] width 325 height 17
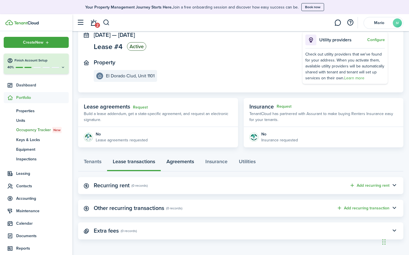
scroll to position [37, 0]
click at [177, 162] on link "Agreements" at bounding box center [180, 163] width 39 height 17
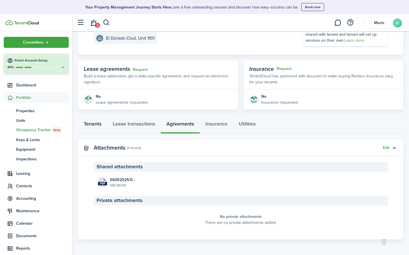
scroll to position [75, 0]
click at [93, 125] on link "Tenants" at bounding box center [92, 125] width 29 height 17
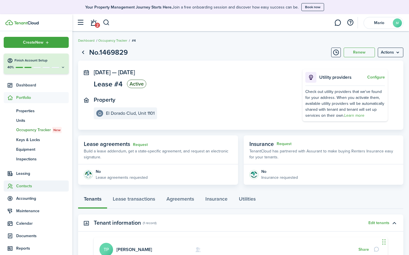
click at [22, 185] on span "Contacts" at bounding box center [42, 186] width 53 height 6
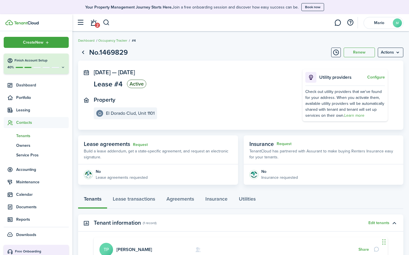
click at [24, 137] on span "Tenants" at bounding box center [42, 136] width 53 height 6
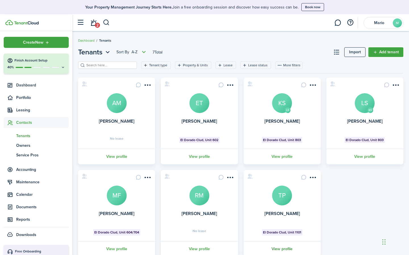
click at [245, 200] on link "View profile" at bounding box center [282, 250] width 79 height 16
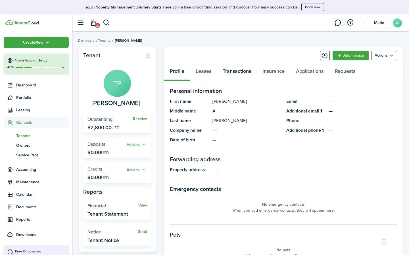
click at [233, 73] on link "Transactions" at bounding box center [237, 72] width 40 height 17
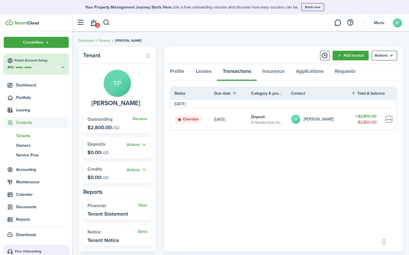
click at [245, 119] on table-menu-btn-icon at bounding box center [388, 119] width 7 height 7
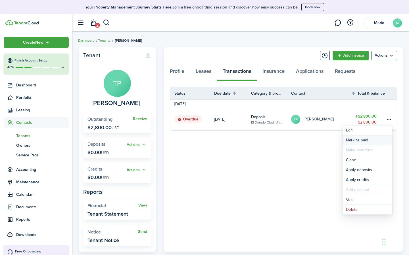
click at [245, 140] on link "Mark as paid" at bounding box center [367, 141] width 50 height 10
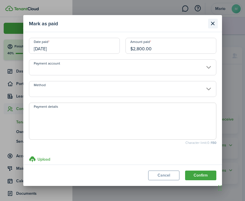
click at [212, 24] on button "Close modal" at bounding box center [213, 24] width 10 height 10
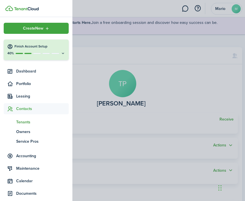
click at [114, 128] on container-opacity at bounding box center [122, 100] width 245 height 201
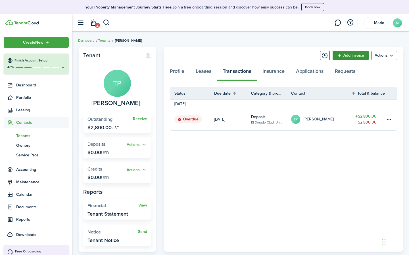
click at [245, 57] on link "Add invoice" at bounding box center [350, 56] width 36 height 10
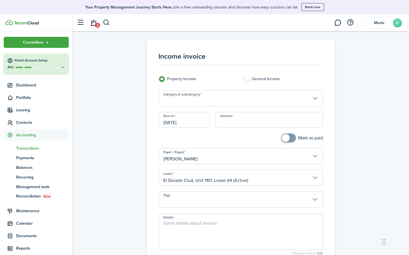
click at [196, 94] on input "Category & subcategory" at bounding box center [240, 99] width 165 height 16
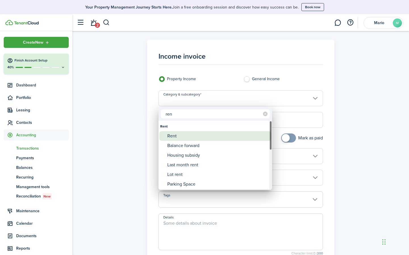
type input "ren"
click at [172, 135] on div "Rent" at bounding box center [217, 136] width 100 height 10
type input "Rent"
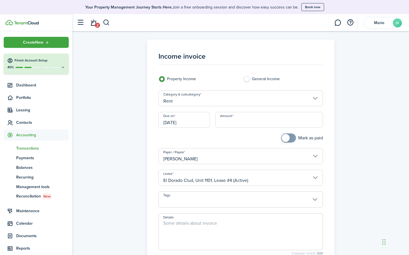
click at [190, 120] on input "[DATE]" at bounding box center [183, 120] width 51 height 16
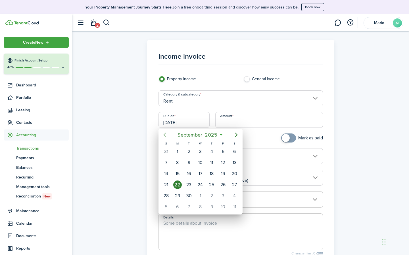
click at [166, 135] on icon "Previous page" at bounding box center [164, 135] width 7 height 7
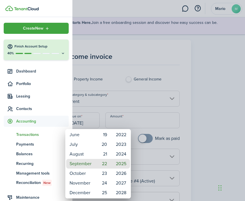
click at [108, 102] on div at bounding box center [123, 100] width 336 height 291
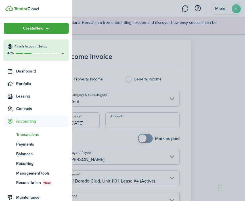
click at [78, 124] on container-opacity at bounding box center [122, 100] width 245 height 201
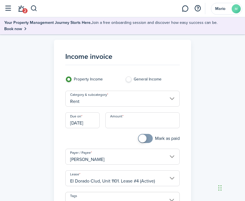
click at [85, 123] on input "[DATE]" at bounding box center [82, 120] width 34 height 16
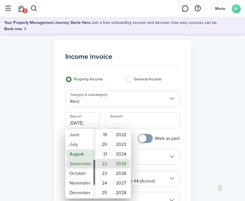
click at [84, 153] on mbsc-wheel-item "August" at bounding box center [80, 154] width 29 height 10
click at [86, 154] on mbsc-wheel-item "July" at bounding box center [80, 154] width 29 height 10
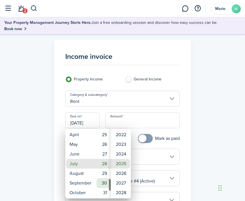
click at [103, 182] on mbsc-wheel-item "30" at bounding box center [103, 183] width 14 height 10
type input "07/30/2025"
click at [116, 122] on div at bounding box center [123, 100] width 336 height 291
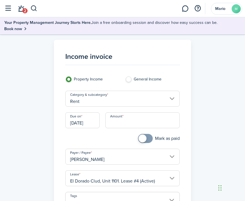
click at [119, 123] on input "Amount" at bounding box center [142, 120] width 74 height 16
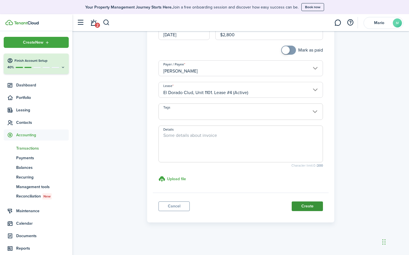
scroll to position [88, 0]
type input "$2,800.00"
click at [245, 200] on button "Create" at bounding box center [306, 207] width 31 height 10
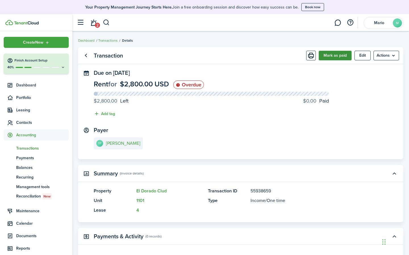
click at [245, 54] on button "Mark as paid" at bounding box center [334, 56] width 33 height 10
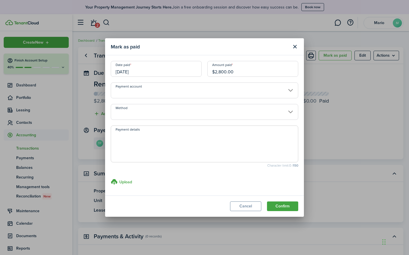
click at [177, 68] on input "07/30/2025" at bounding box center [156, 69] width 91 height 16
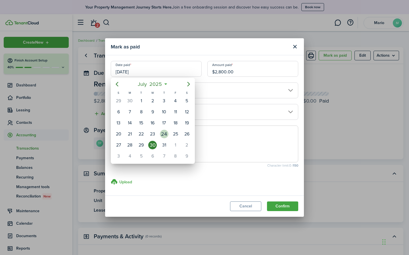
click at [162, 131] on div "24" at bounding box center [164, 134] width 9 height 9
type input "07/24/2025"
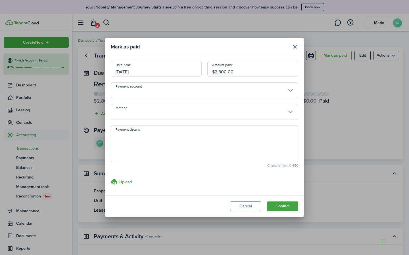
click at [140, 90] on input "Payment account" at bounding box center [204, 91] width 187 height 16
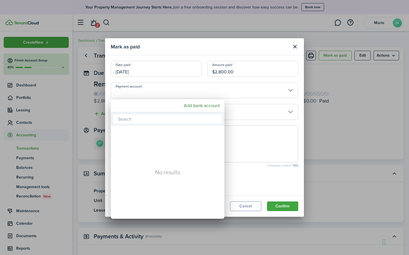
click at [245, 89] on div at bounding box center [204, 128] width 499 height 346
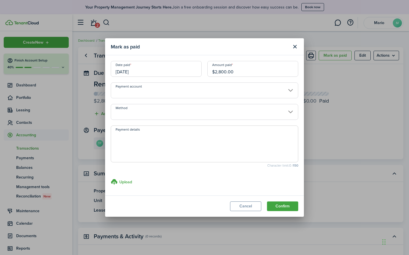
click at [139, 140] on textarea "Payment details" at bounding box center [204, 145] width 187 height 27
type textarea "paid rent 07/30 - 08/29"
click at [119, 181] on label "Upload store documents and templates Choose file" at bounding box center [121, 182] width 21 height 7
click at [111, 179] on input "Upload store documents and templates Choose file" at bounding box center [111, 179] width 0 height 0
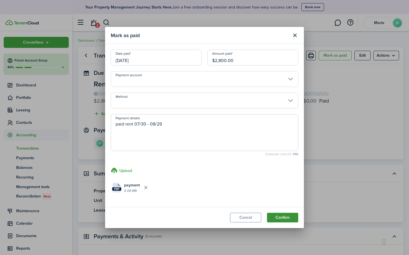
click at [245, 200] on button "Confirm" at bounding box center [282, 218] width 31 height 10
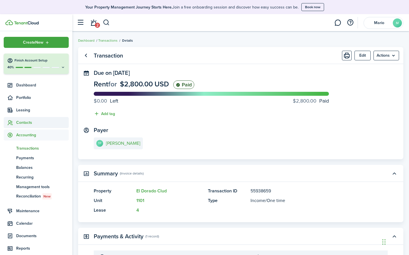
click at [21, 122] on span "Contacts" at bounding box center [42, 123] width 53 height 6
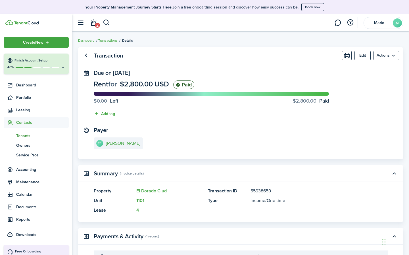
click at [22, 136] on span "Tenants" at bounding box center [42, 136] width 53 height 6
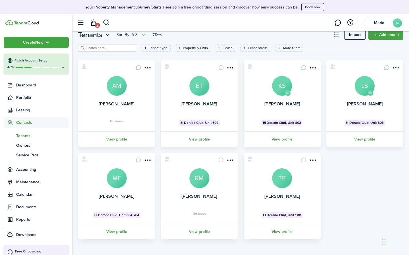
scroll to position [17, 0]
click at [245, 200] on link "View profile" at bounding box center [282, 232] width 79 height 16
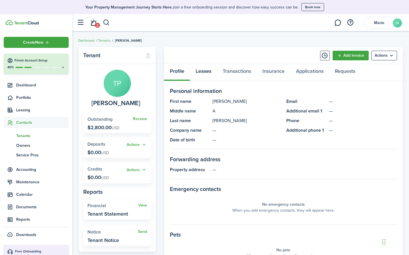
click at [206, 74] on link "Leases" at bounding box center [203, 72] width 27 height 17
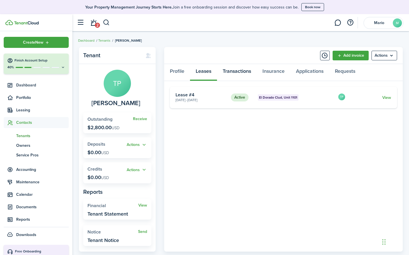
click at [230, 72] on link "Transactions" at bounding box center [237, 72] width 40 height 17
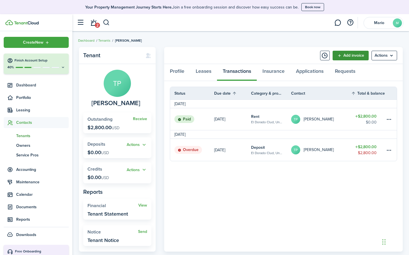
click at [245, 53] on link "Add invoice" at bounding box center [350, 56] width 36 height 10
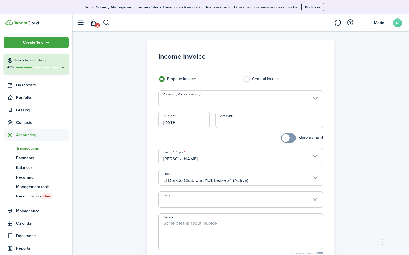
click at [183, 103] on input "Category & subcategory" at bounding box center [240, 99] width 165 height 16
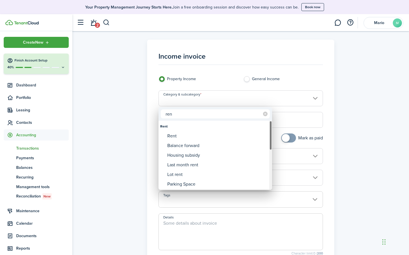
type input "ren"
click at [172, 135] on div "Rent" at bounding box center [217, 136] width 100 height 10
type input "Rent"
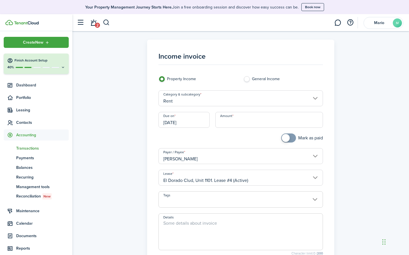
click at [185, 123] on input "[DATE]" at bounding box center [183, 120] width 51 height 16
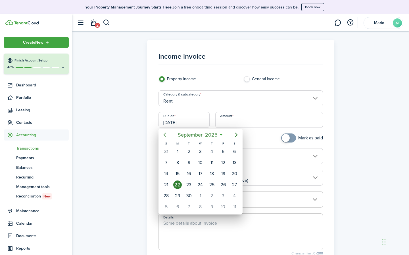
click at [166, 134] on icon "Previous page" at bounding box center [164, 135] width 7 height 7
click at [175, 197] on div "30" at bounding box center [177, 196] width 9 height 9
type input "06/30/2025"
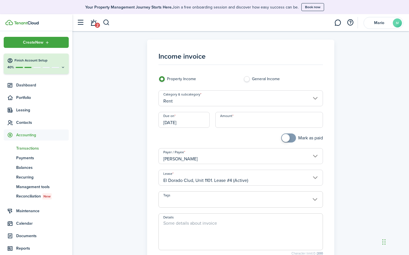
click at [234, 124] on input "Amount" at bounding box center [269, 120] width 108 height 16
type input "$2,800.00"
click at [219, 142] on div at bounding box center [198, 141] width 85 height 15
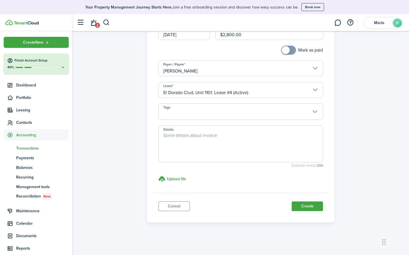
scroll to position [88, 0]
click at [192, 140] on textarea "Details" at bounding box center [241, 146] width 164 height 27
type textarea "06/30 - 07/29"
click at [245, 200] on button "Create" at bounding box center [306, 207] width 31 height 10
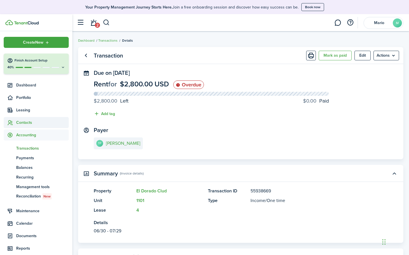
click at [19, 121] on span "Contacts" at bounding box center [42, 123] width 53 height 6
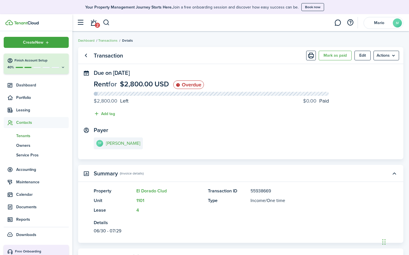
click at [22, 136] on span "Tenants" at bounding box center [42, 136] width 53 height 6
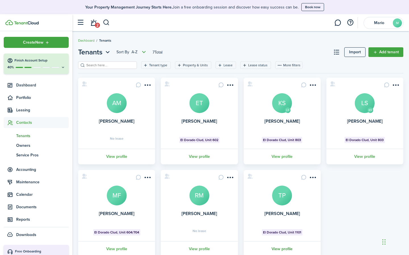
click at [245, 200] on link "View profile" at bounding box center [282, 250] width 79 height 16
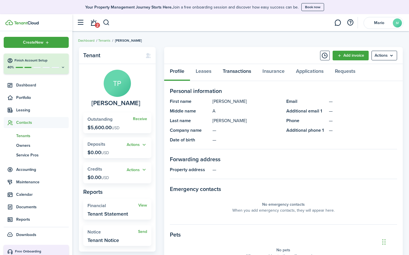
click at [240, 66] on link "Transactions" at bounding box center [237, 72] width 40 height 17
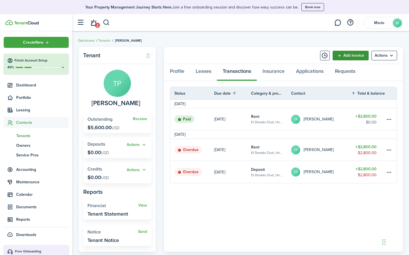
click at [245, 56] on link "Add invoice" at bounding box center [350, 56] width 36 height 10
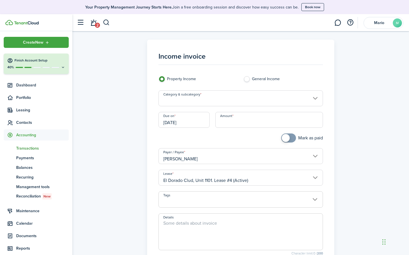
click at [188, 104] on input "Category & subcategory" at bounding box center [240, 99] width 165 height 16
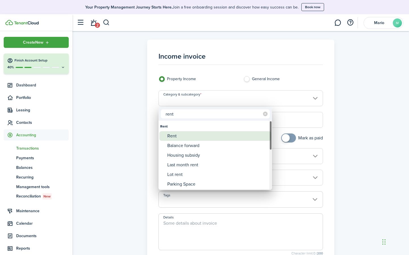
type input "rent"
click at [168, 135] on div "Rent" at bounding box center [217, 136] width 100 height 10
type input "Rent"
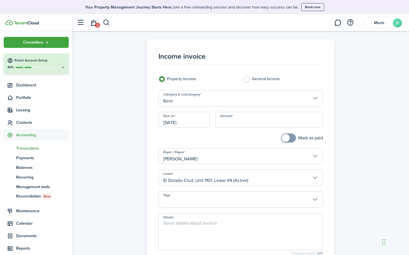
click at [180, 124] on input "[DATE]" at bounding box center [183, 120] width 51 height 16
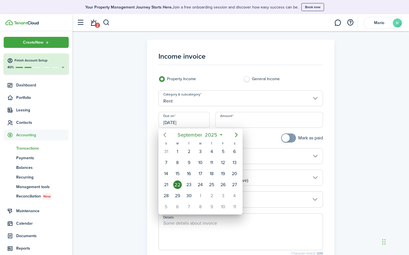
click at [166, 135] on icon "Previous page" at bounding box center [164, 135] width 7 height 7
click at [234, 196] on div "30" at bounding box center [234, 196] width 9 height 9
type input "08/30/2025"
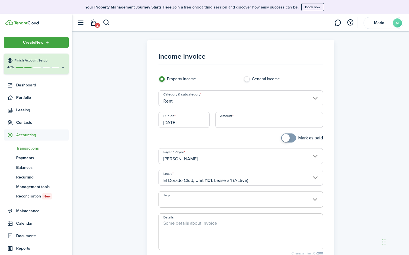
click at [225, 123] on input "Amount" at bounding box center [269, 120] width 108 height 16
type input "$2,800.00"
click at [209, 136] on div at bounding box center [198, 141] width 85 height 15
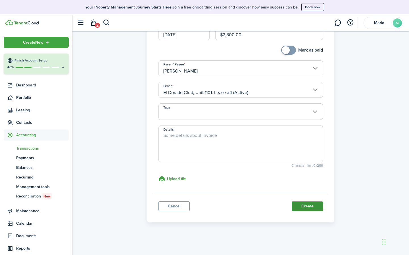
click at [245, 200] on button "Create" at bounding box center [306, 207] width 31 height 10
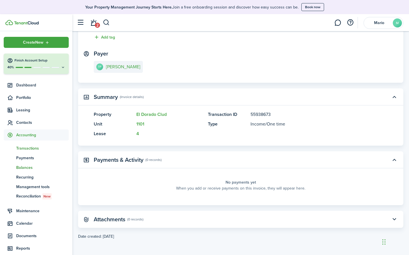
scroll to position [76, 0]
click at [33, 150] on span "Transactions" at bounding box center [42, 149] width 53 height 6
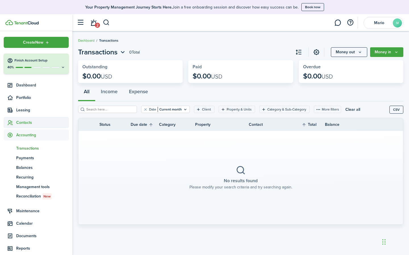
click at [24, 118] on span "Contacts" at bounding box center [36, 122] width 65 height 11
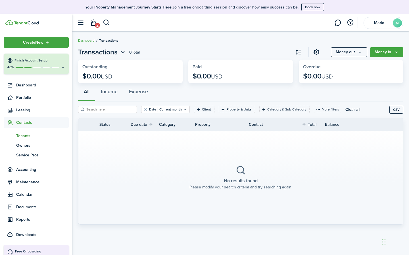
click at [24, 135] on span "Tenants" at bounding box center [42, 136] width 53 height 6
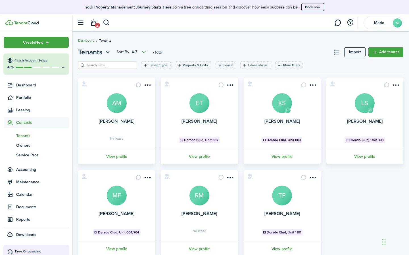
click at [245, 200] on link "View profile" at bounding box center [282, 250] width 79 height 16
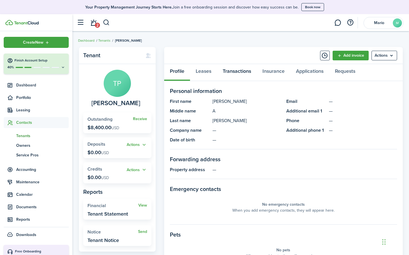
click at [236, 71] on link "Transactions" at bounding box center [237, 72] width 40 height 17
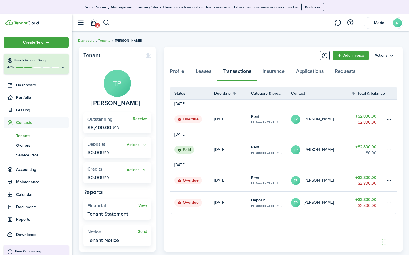
click at [228, 122] on link "[DATE]" at bounding box center [232, 119] width 37 height 22
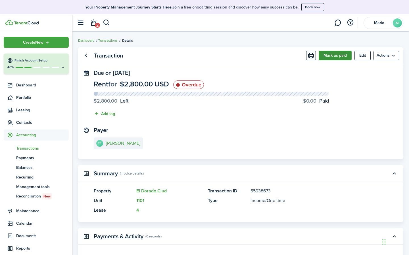
click at [245, 54] on button "Mark as paid" at bounding box center [334, 56] width 33 height 10
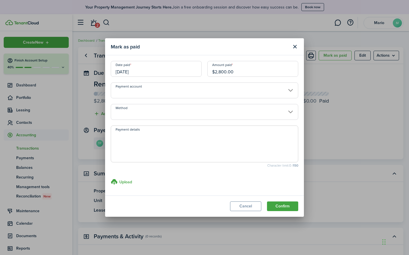
click at [165, 72] on input "08/30/2025" at bounding box center [156, 69] width 91 height 16
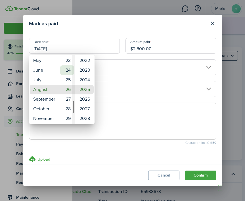
click at [67, 70] on mbsc-wheel-item "24" at bounding box center [67, 70] width 14 height 10
type input "[DATE]"
click at [108, 28] on div at bounding box center [123, 100] width 336 height 291
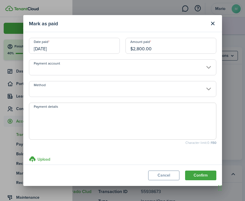
click at [52, 111] on textarea "Payment details" at bounding box center [122, 122] width 187 height 27
type textarea "08/30 - 09/29"
click at [41, 160] on h3 "Upload" at bounding box center [43, 159] width 13 height 6
click at [29, 156] on input "Upload store documents and templates Choose file" at bounding box center [29, 156] width 0 height 0
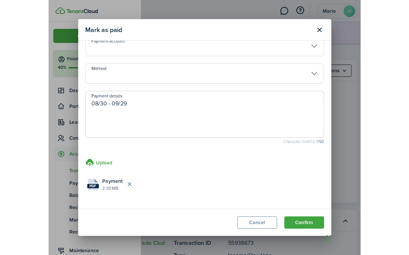
scroll to position [31, 0]
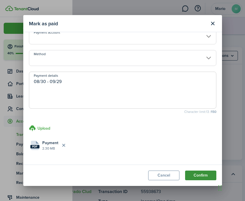
click at [192, 175] on button "Confirm" at bounding box center [200, 175] width 31 height 10
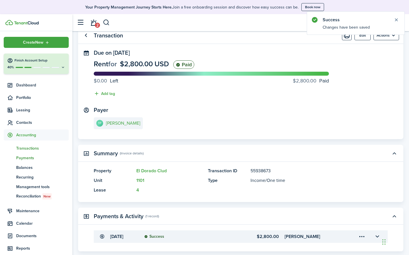
scroll to position [25, 0]
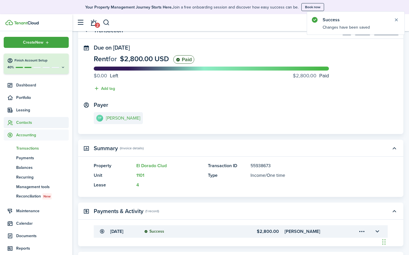
click at [22, 125] on span "Contacts" at bounding box center [42, 123] width 53 height 6
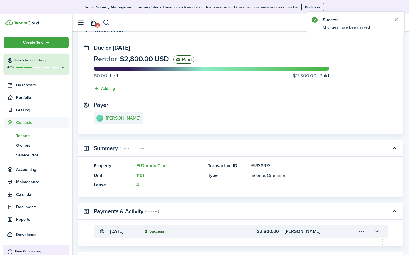
click at [24, 135] on span "Tenants" at bounding box center [42, 136] width 53 height 6
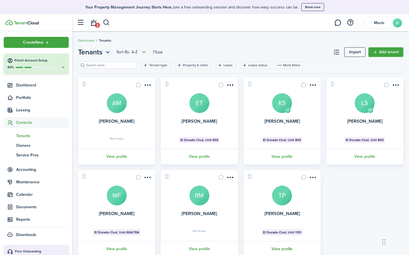
click at [245, 200] on link "View profile" at bounding box center [282, 250] width 79 height 16
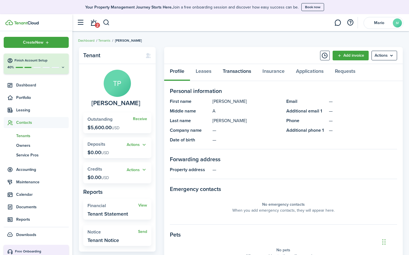
click at [236, 72] on link "Transactions" at bounding box center [237, 72] width 40 height 17
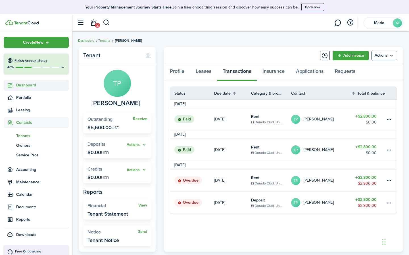
click at [26, 85] on span "Dashboard" at bounding box center [42, 85] width 53 height 6
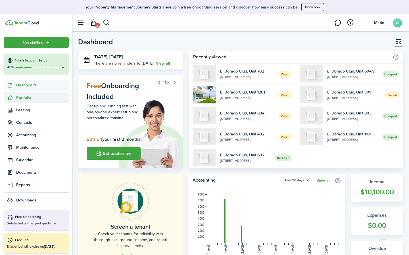
click at [21, 100] on span "Portfolio" at bounding box center [42, 98] width 53 height 6
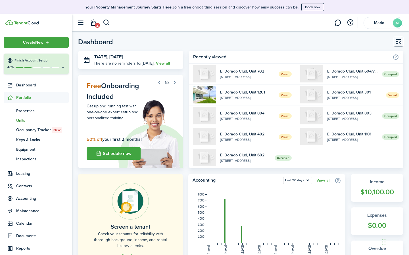
click at [23, 122] on span "Units" at bounding box center [42, 121] width 53 height 6
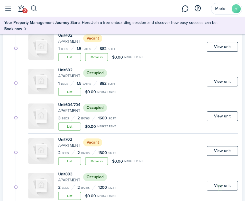
scroll to position [116, 0]
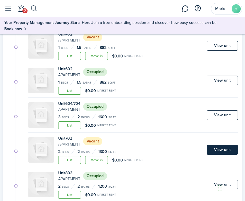
click at [214, 149] on link "View unit" at bounding box center [222, 150] width 31 height 10
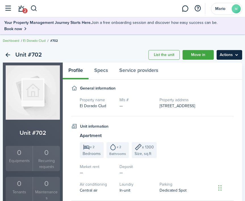
click at [239, 56] on menu-btn "Actions" at bounding box center [230, 55] width 26 height 10
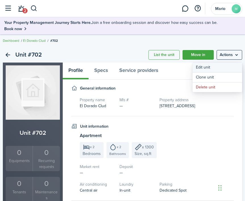
click at [209, 69] on link "Edit unit" at bounding box center [217, 67] width 50 height 10
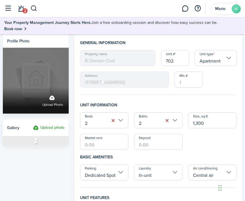
click at [52, 100] on label "Upload photo" at bounding box center [52, 100] width 21 height 15
click at [3, 87] on input "Upload photo" at bounding box center [3, 87] width 0 height 0
click at [52, 101] on label "Upload photo" at bounding box center [52, 100] width 21 height 15
click at [3, 87] on input "Upload photo" at bounding box center [3, 87] width 0 height 0
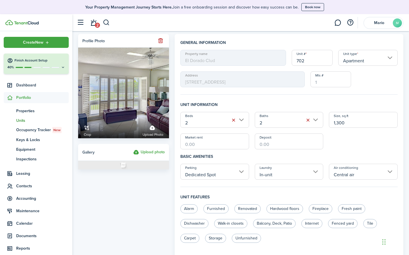
click at [146, 154] on label "Upload photo" at bounding box center [149, 152] width 32 height 7
click at [133, 149] on input "Upload photo" at bounding box center [133, 149] width 0 height 0
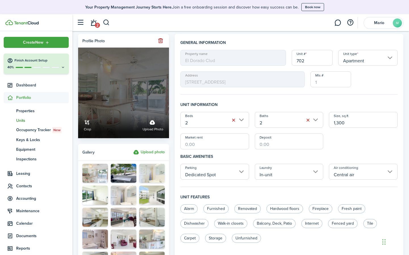
click at [150, 124] on label "Upload photo" at bounding box center [152, 124] width 21 height 15
click at [78, 112] on input "Crop Upload photo" at bounding box center [78, 112] width 0 height 0
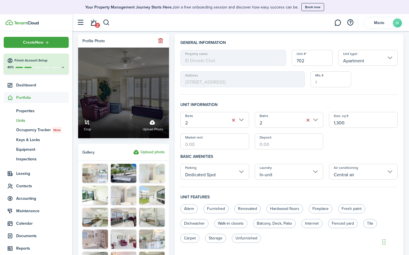
click at [153, 130] on span "Upload photo" at bounding box center [152, 130] width 21 height 6
click at [78, 112] on input "Crop Upload photo" at bounding box center [78, 112] width 0 height 0
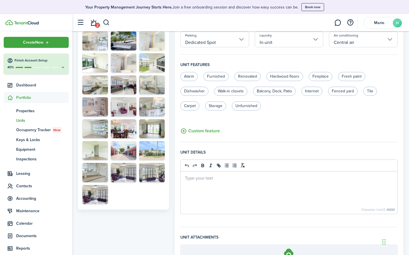
scroll to position [180, 0]
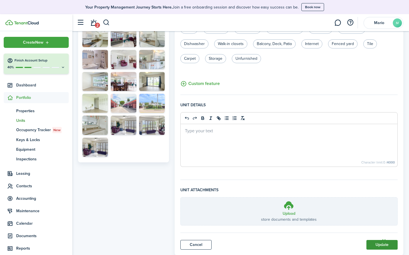
click at [374, 245] on button "Update" at bounding box center [381, 245] width 31 height 10
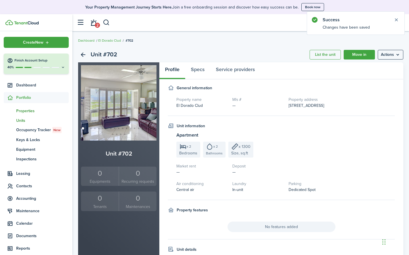
click at [21, 110] on span "Properties" at bounding box center [42, 111] width 53 height 6
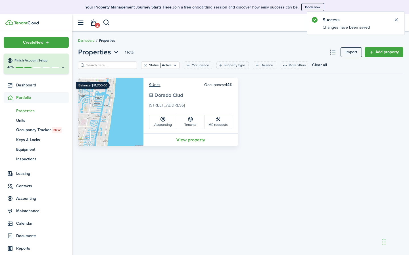
click at [161, 96] on link "El Dorado Clud" at bounding box center [166, 95] width 34 height 7
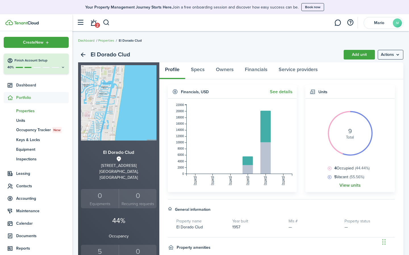
click at [350, 185] on link "View units" at bounding box center [349, 185] width 21 height 5
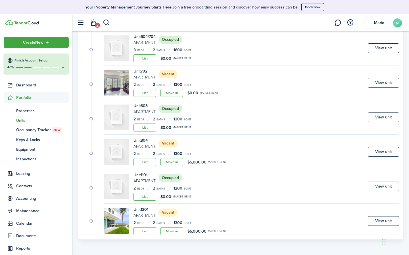
scroll to position [183, 0]
click at [379, 82] on link "View unit" at bounding box center [383, 83] width 31 height 10
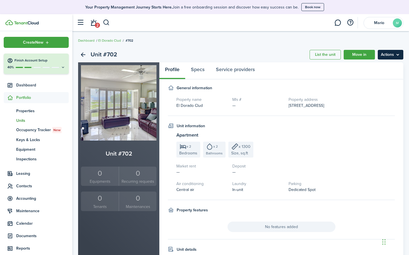
click at [400, 54] on menu-btn "Actions" at bounding box center [390, 55] width 26 height 10
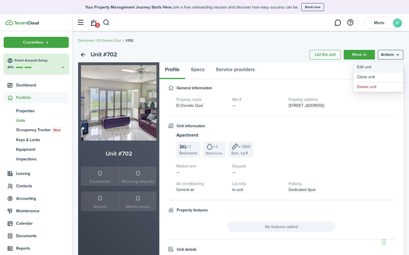
click at [374, 66] on link "Edit unit" at bounding box center [378, 67] width 50 height 10
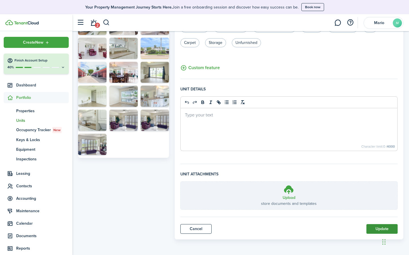
scroll to position [196, 0]
click at [373, 227] on button "Update" at bounding box center [381, 229] width 31 height 10
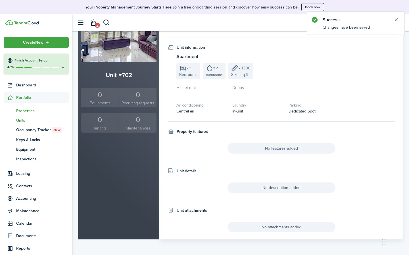
scroll to position [78, 0]
click at [24, 111] on span "Properties" at bounding box center [42, 111] width 53 height 6
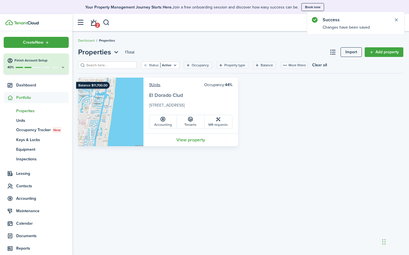
click at [166, 97] on link "El Dorado Clud" at bounding box center [166, 95] width 34 height 7
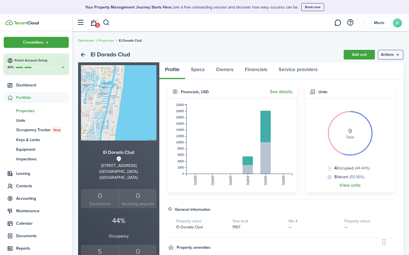
click at [26, 114] on span "Properties" at bounding box center [42, 111] width 53 height 6
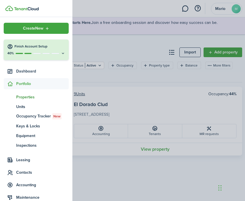
click at [99, 50] on container-opacity at bounding box center [122, 100] width 245 height 201
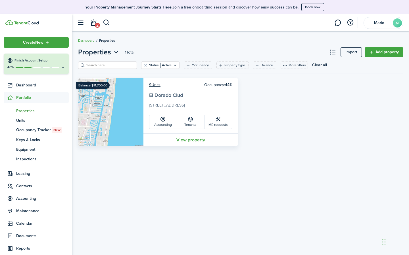
click at [153, 96] on link "El Dorado Clud" at bounding box center [166, 95] width 34 height 7
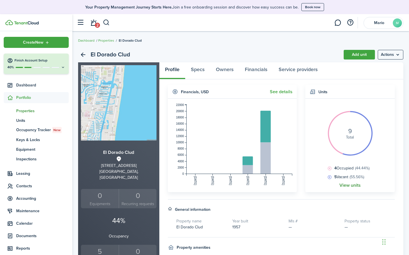
click at [347, 186] on link "View units" at bounding box center [349, 185] width 21 height 5
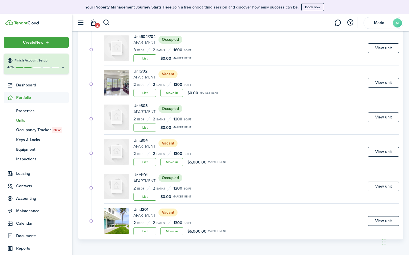
scroll to position [183, 0]
click at [387, 152] on link "View unit" at bounding box center [383, 152] width 31 height 10
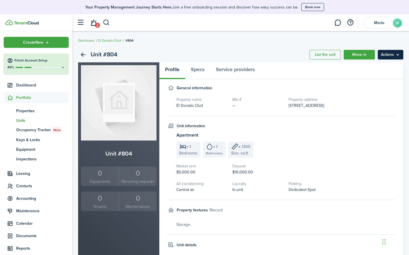
click at [398, 54] on menu-btn "Actions" at bounding box center [390, 55] width 26 height 10
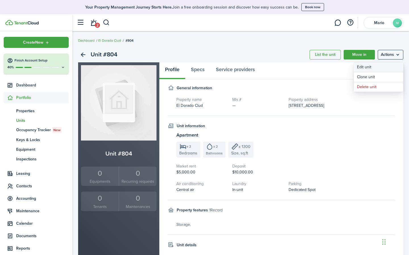
click at [362, 67] on link "Edit unit" at bounding box center [378, 67] width 50 height 10
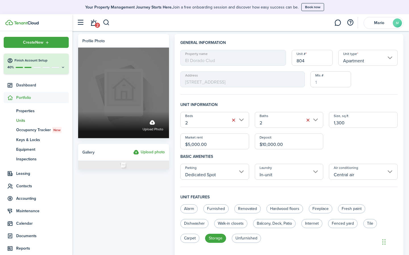
click at [152, 124] on label "Upload photo" at bounding box center [152, 124] width 21 height 15
click at [78, 112] on input "Upload photo" at bounding box center [78, 112] width 0 height 0
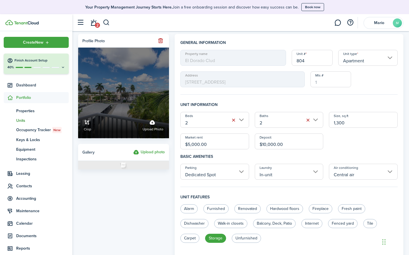
click at [152, 127] on label "Upload photo" at bounding box center [152, 124] width 21 height 15
click at [78, 112] on input "Crop Upload photo" at bounding box center [78, 112] width 0 height 0
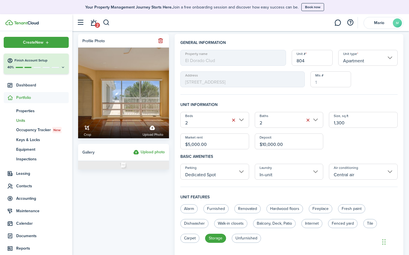
click at [152, 152] on label "Upload photo" at bounding box center [149, 152] width 32 height 7
click at [133, 149] on input "Upload photo" at bounding box center [133, 149] width 0 height 0
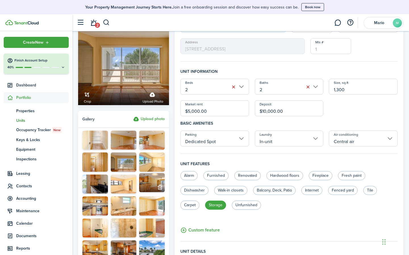
scroll to position [3, 0]
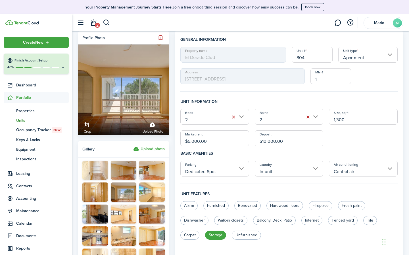
click at [149, 146] on label "Upload photo" at bounding box center [149, 149] width 32 height 7
click at [133, 146] on input "Upload photo" at bounding box center [133, 146] width 0 height 0
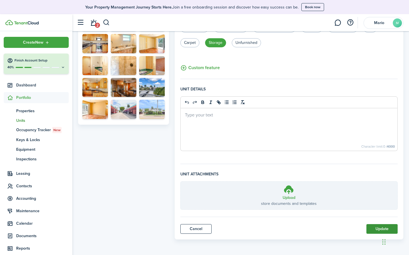
scroll to position [196, 0]
click at [377, 230] on button "Update" at bounding box center [381, 229] width 31 height 10
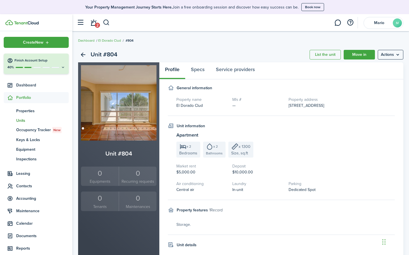
click at [20, 120] on span "Units" at bounding box center [42, 121] width 53 height 6
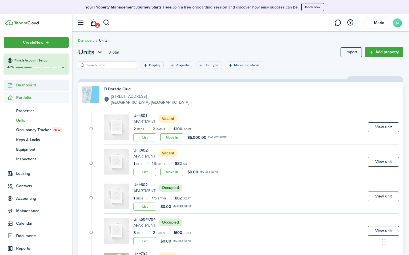
click at [23, 83] on span "Dashboard" at bounding box center [42, 85] width 53 height 6
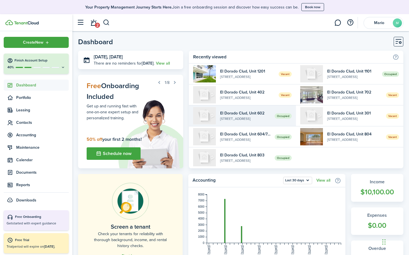
click at [247, 116] on widget-list-item-title "El Dorado Clud, Unit 602" at bounding box center [245, 113] width 51 height 6
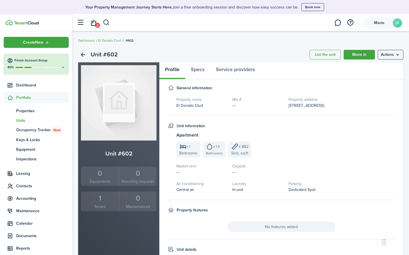
click at [375, 21] on span "Mario" at bounding box center [379, 23] width 23 height 4
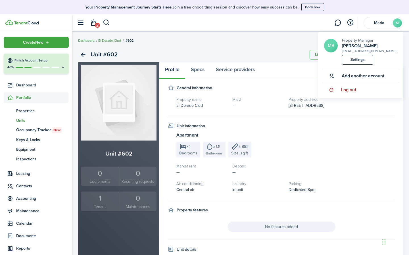
click at [347, 91] on span "Log out" at bounding box center [348, 89] width 15 height 5
